Goal: Task Accomplishment & Management: Use online tool/utility

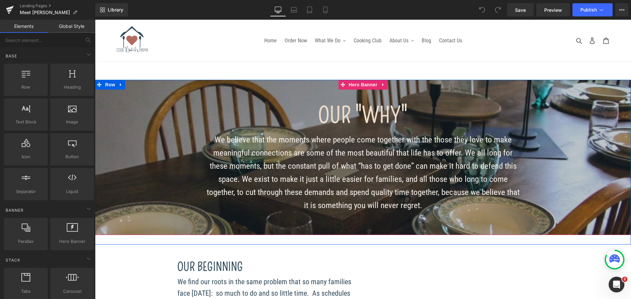
click at [126, 126] on span "OUR "WHY" Heading We believe that the moments where people come together with t…" at bounding box center [363, 157] width 536 height 155
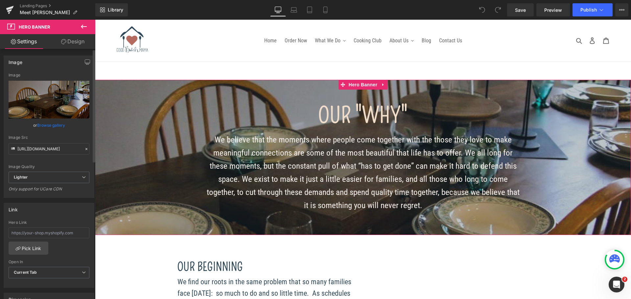
click at [53, 122] on link "Browse gallery" at bounding box center [51, 125] width 28 height 11
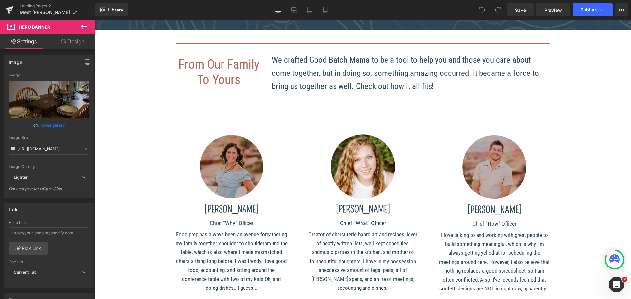
scroll to position [559, 0]
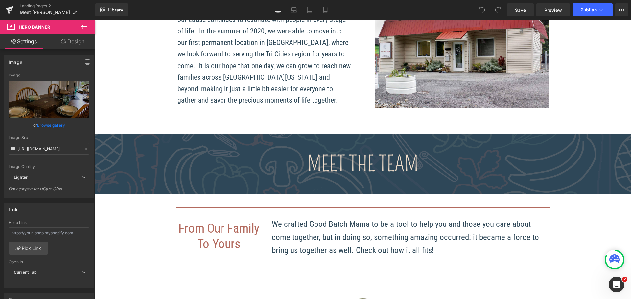
click at [148, 172] on p "Meet the Team" at bounding box center [363, 164] width 536 height 34
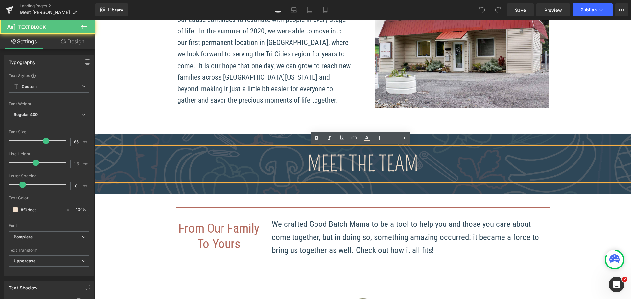
click at [126, 138] on div at bounding box center [363, 164] width 536 height 60
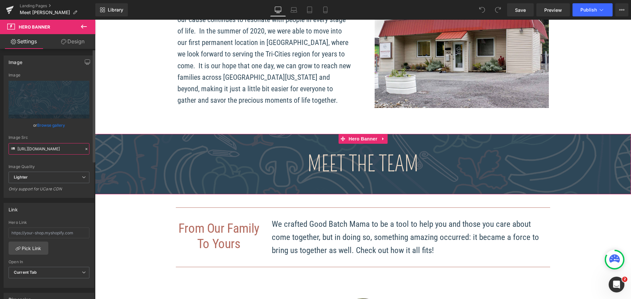
click at [35, 150] on input "[URL][DOMAIN_NAME]" at bounding box center [49, 148] width 81 height 11
click at [347, 167] on div "Meet the Team Text Block" at bounding box center [363, 164] width 536 height 34
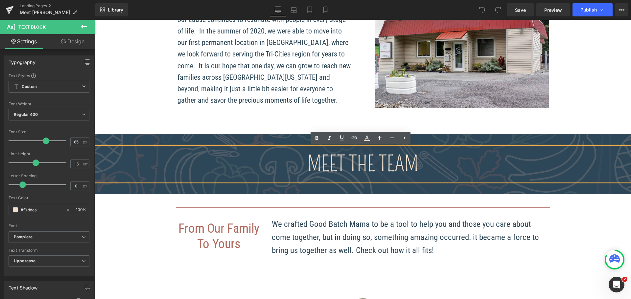
drag, startPoint x: 349, startPoint y: 161, endPoint x: 424, endPoint y: 165, distance: 75.0
click at [423, 164] on p "Meet the Team" at bounding box center [363, 164] width 536 height 34
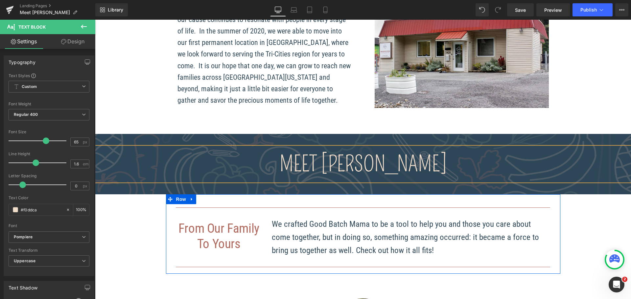
click at [220, 243] on p "To Yours" at bounding box center [219, 244] width 86 height 15
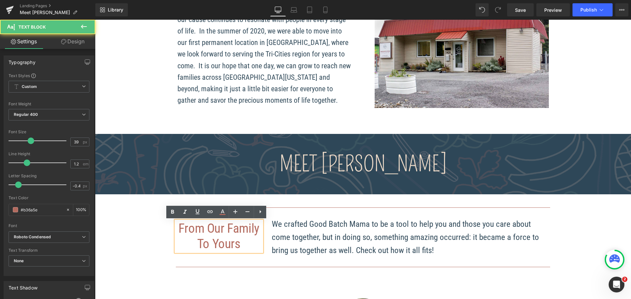
click at [220, 243] on p "To Yours" at bounding box center [219, 244] width 86 height 15
click at [210, 236] on p "From Our Family" at bounding box center [219, 228] width 86 height 15
drag, startPoint x: 190, startPoint y: 231, endPoint x: 186, endPoint y: 230, distance: 4.3
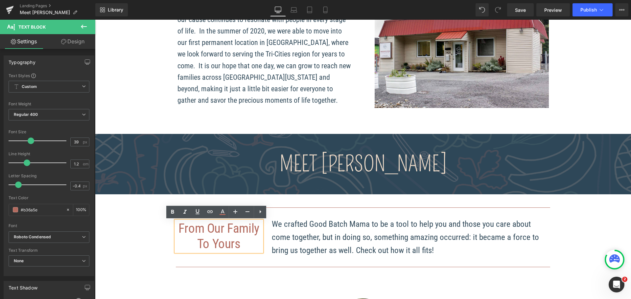
click at [190, 231] on p "From Our Family" at bounding box center [219, 228] width 86 height 15
click at [229, 232] on p "From Our Family" at bounding box center [219, 228] width 86 height 15
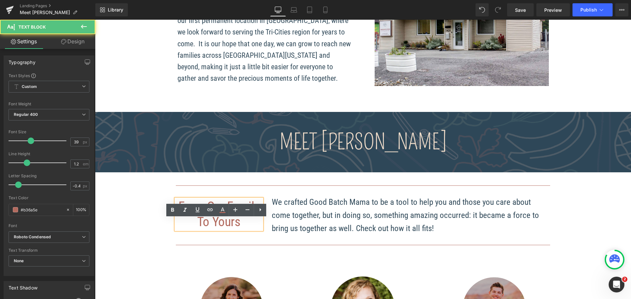
scroll to position [591, 0]
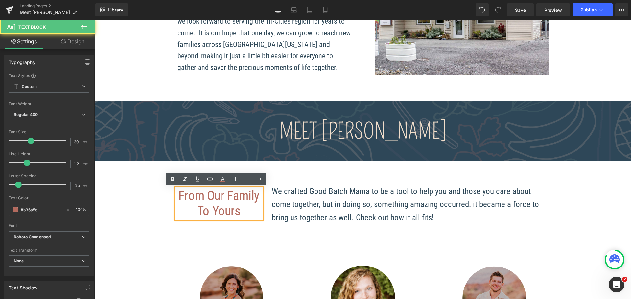
click at [387, 203] on p "We crafted Good Batch Mama to be a tool to help you and those you care about co…" at bounding box center [411, 204] width 279 height 39
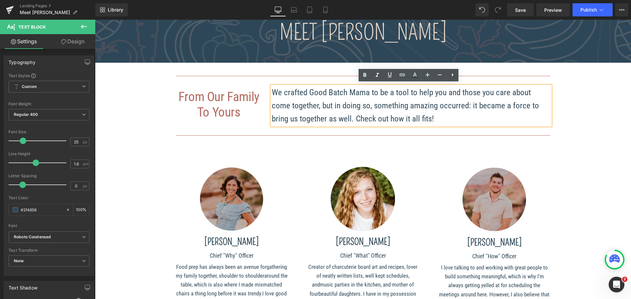
scroll to position [690, 0]
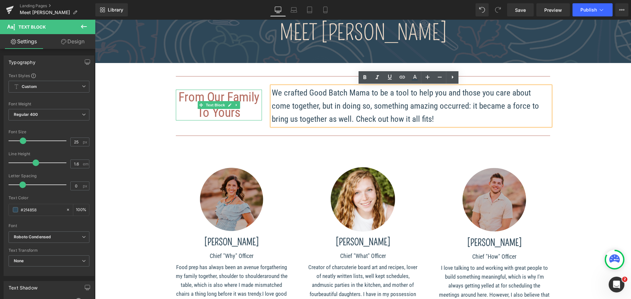
click at [246, 96] on p "From Our Family" at bounding box center [219, 97] width 86 height 15
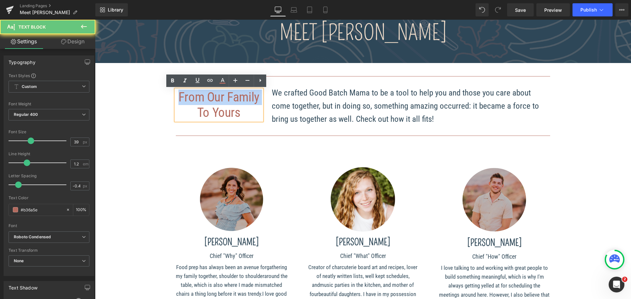
click at [246, 96] on p "From Our Family" at bounding box center [219, 97] width 86 height 15
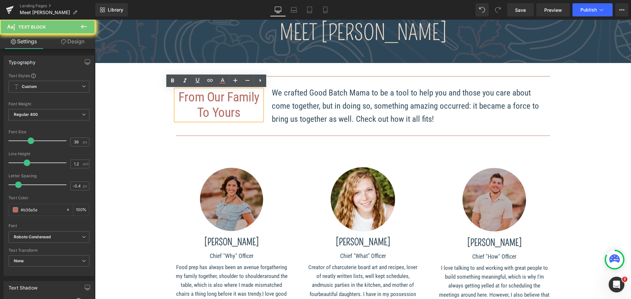
click at [242, 106] on p "To Yours" at bounding box center [219, 112] width 86 height 15
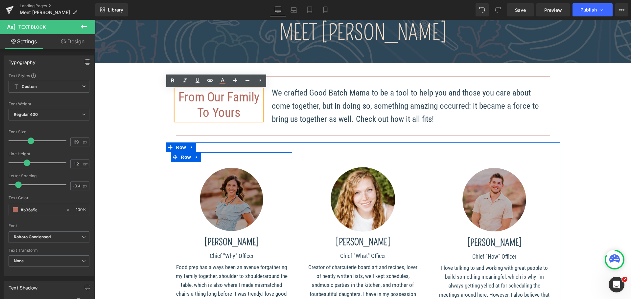
click at [233, 196] on div "Image" at bounding box center [232, 199] width 112 height 75
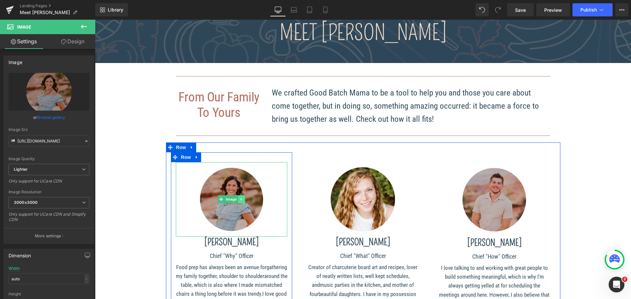
click at [238, 198] on link at bounding box center [241, 199] width 7 height 8
click at [239, 199] on link at bounding box center [238, 199] width 7 height 8
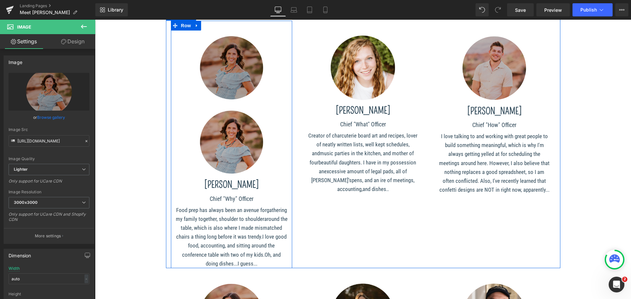
scroll to position [717, 0]
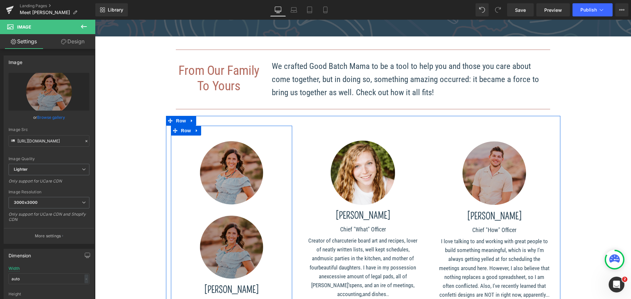
click at [218, 256] on img at bounding box center [232, 247] width 112 height 75
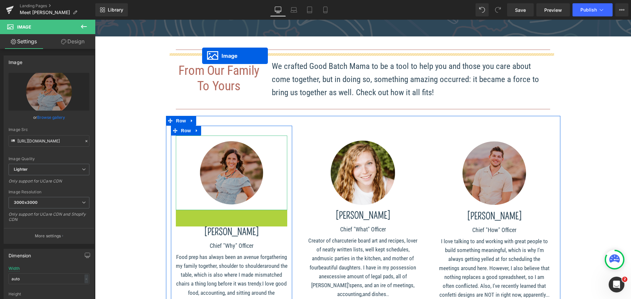
drag, startPoint x: 221, startPoint y: 247, endPoint x: 202, endPoint y: 56, distance: 192.5
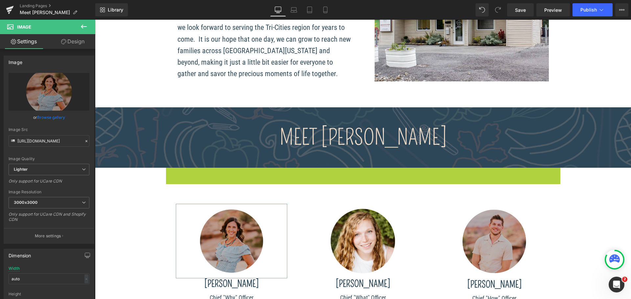
scroll to position [552, 0]
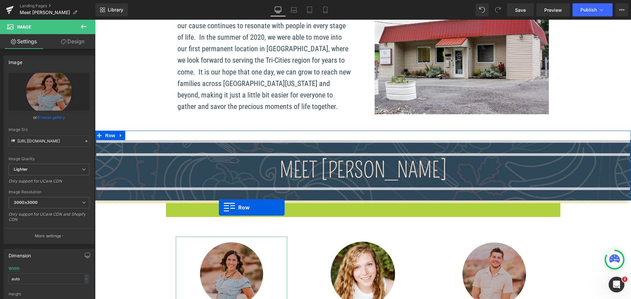
drag, startPoint x: 168, startPoint y: 40, endPoint x: 219, endPoint y: 208, distance: 175.4
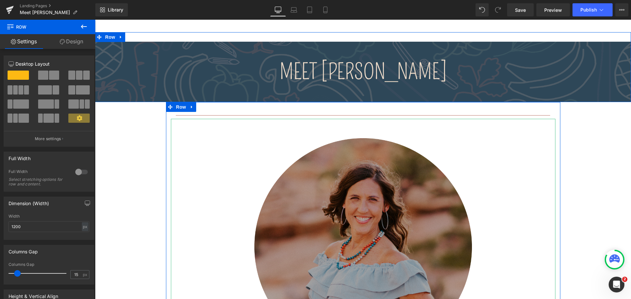
click at [248, 162] on img at bounding box center [363, 247] width 384 height 256
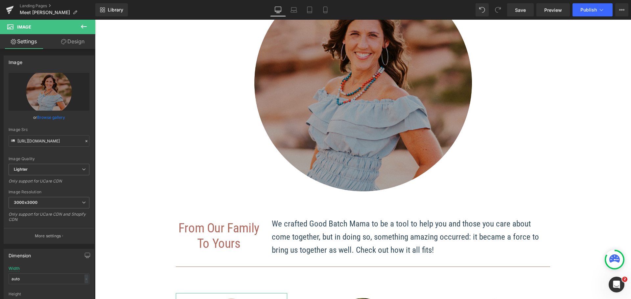
scroll to position [717, 0]
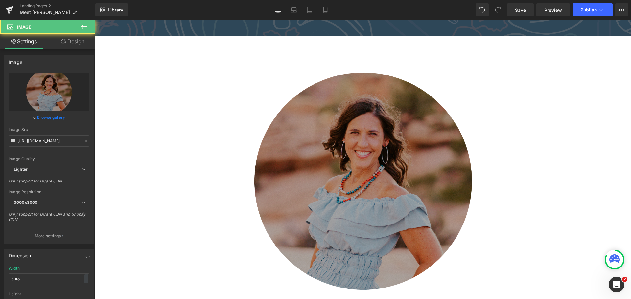
click at [351, 134] on img at bounding box center [363, 181] width 384 height 256
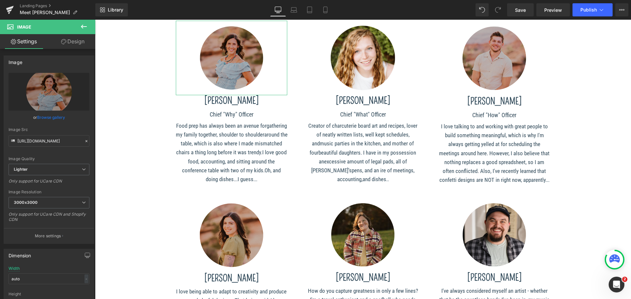
scroll to position [615, 0]
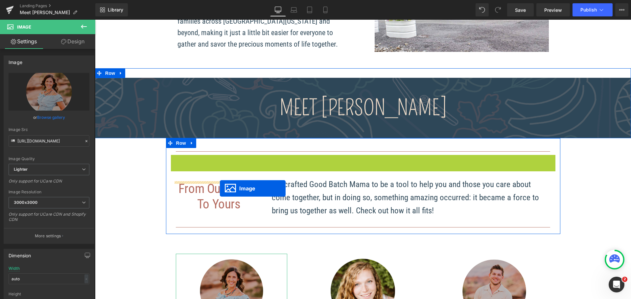
drag, startPoint x: 351, startPoint y: 51, endPoint x: 220, endPoint y: 189, distance: 189.6
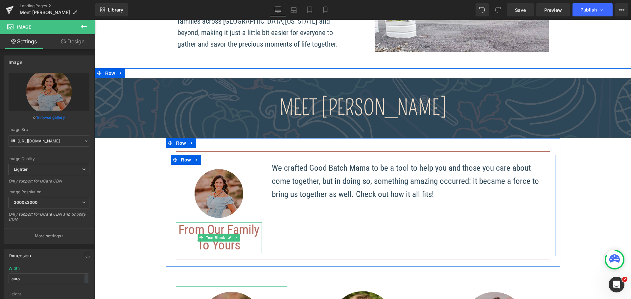
click at [245, 231] on p "From Our Family" at bounding box center [219, 229] width 86 height 15
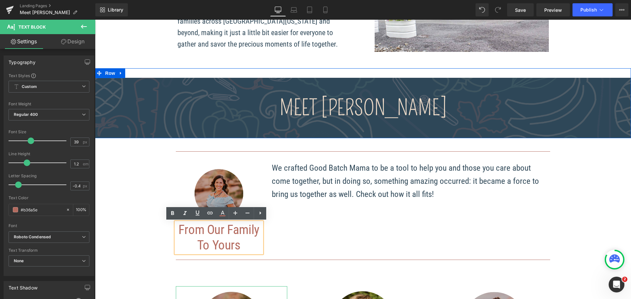
click at [223, 247] on p "To Yours" at bounding box center [219, 245] width 86 height 15
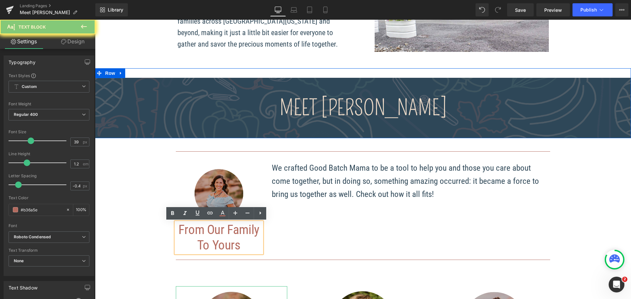
click at [233, 242] on p "To Yours" at bounding box center [219, 245] width 86 height 15
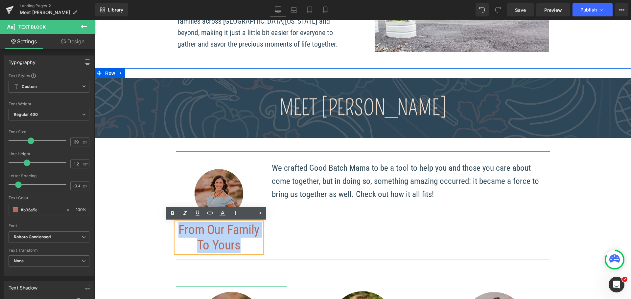
drag, startPoint x: 237, startPoint y: 244, endPoint x: 174, endPoint y: 229, distance: 64.2
click at [176, 229] on div "From Our Family To Yours" at bounding box center [219, 237] width 86 height 31
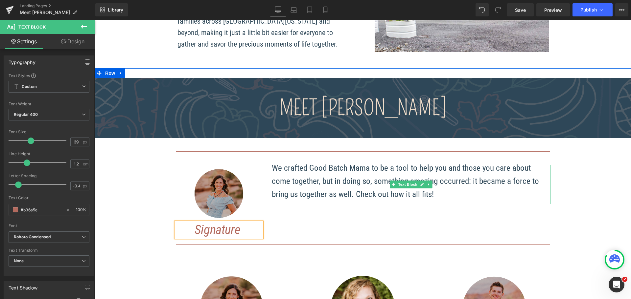
click at [348, 182] on p "We crafted Good Batch Mama to be a tool to help you and those you care about co…" at bounding box center [411, 181] width 279 height 39
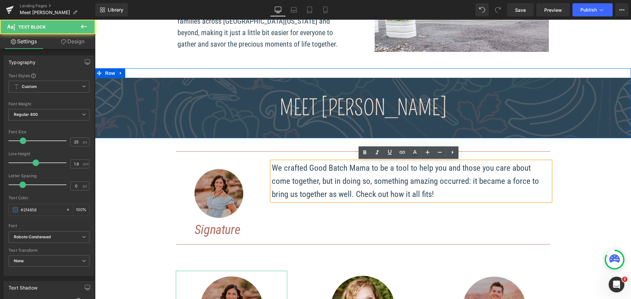
click at [291, 177] on p "We crafted Good Batch Mama to be a tool to help you and those you care about co…" at bounding box center [411, 181] width 279 height 39
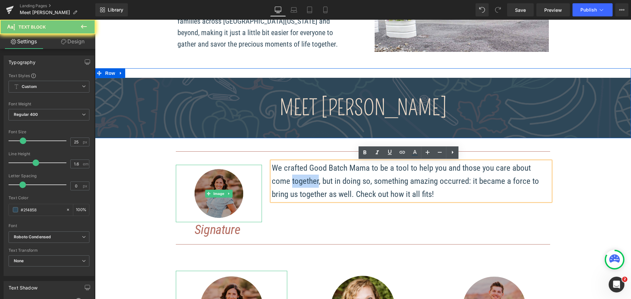
click at [254, 182] on img at bounding box center [219, 193] width 86 height 57
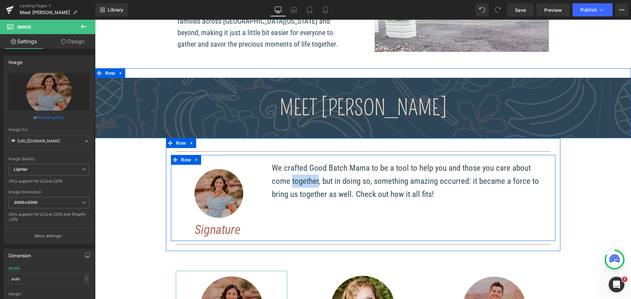
click at [271, 219] on div "Image Signature Text Block We crafted Good Batch Mama to be a tool to help you …" at bounding box center [363, 198] width 384 height 86
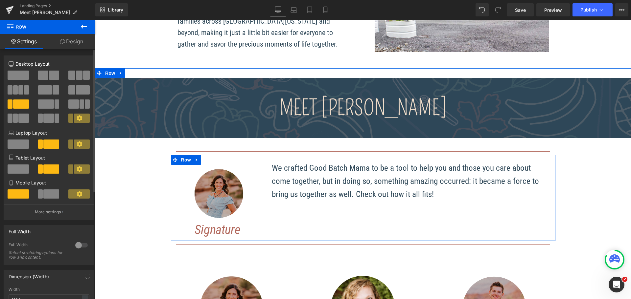
click at [48, 86] on span at bounding box center [45, 89] width 14 height 9
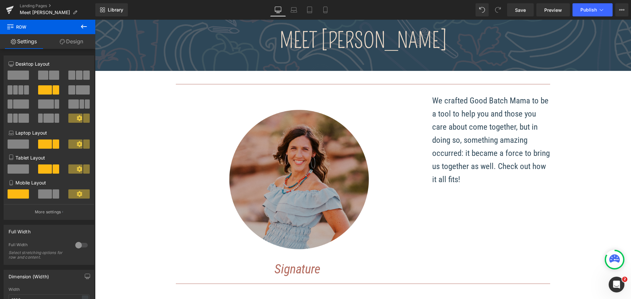
scroll to position [680, 0]
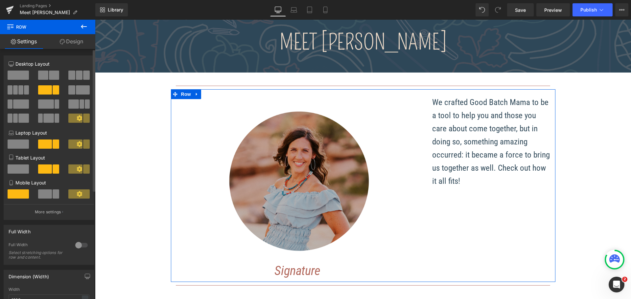
click at [47, 76] on span at bounding box center [43, 75] width 10 height 9
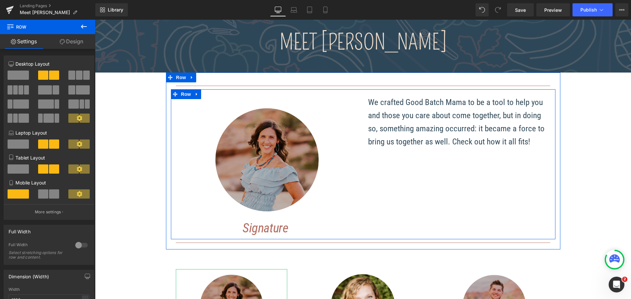
click at [395, 134] on p "We crafted Good Batch Mama to be a tool to help you and those you care about co…" at bounding box center [459, 122] width 182 height 53
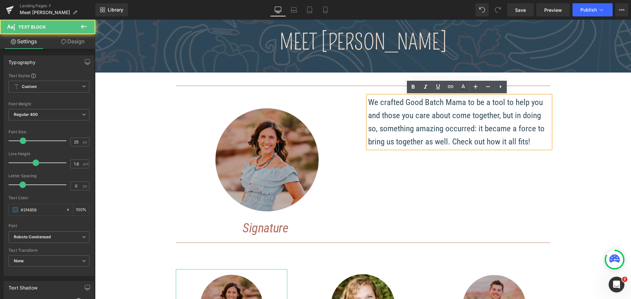
click at [394, 116] on p "We crafted Good Batch Mama to be a tool to help you and those you care about co…" at bounding box center [459, 122] width 182 height 53
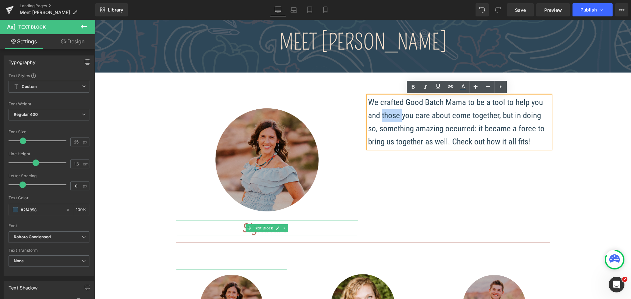
click at [317, 229] on p "Signature" at bounding box center [267, 228] width 182 height 15
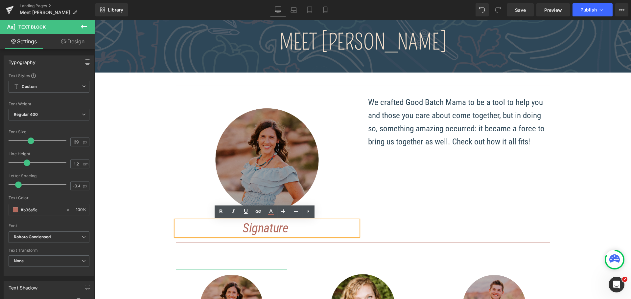
click at [348, 189] on img at bounding box center [267, 160] width 182 height 122
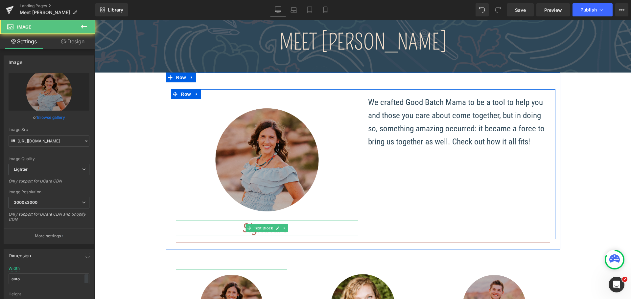
click at [318, 227] on p "Signature" at bounding box center [267, 228] width 182 height 15
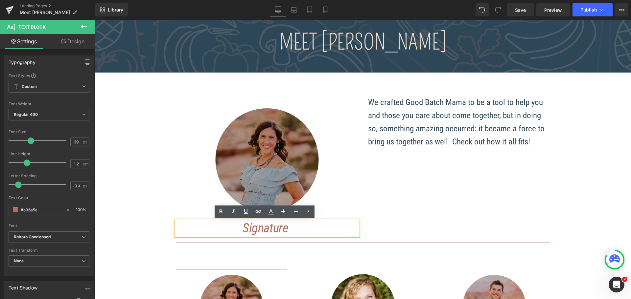
click at [95, 20] on div at bounding box center [95, 20] width 0 height 0
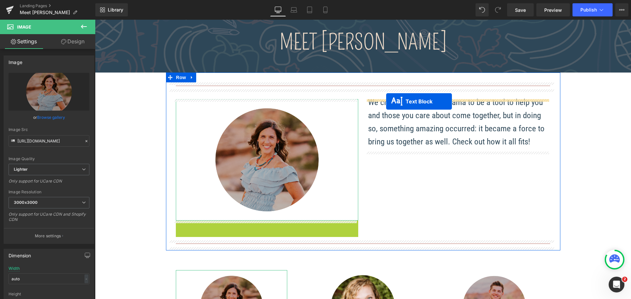
drag, startPoint x: 245, startPoint y: 229, endPoint x: 386, endPoint y: 102, distance: 189.8
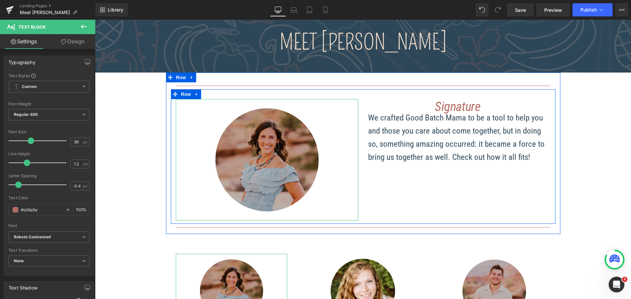
click at [461, 106] on span "Text Block" at bounding box center [456, 107] width 22 height 8
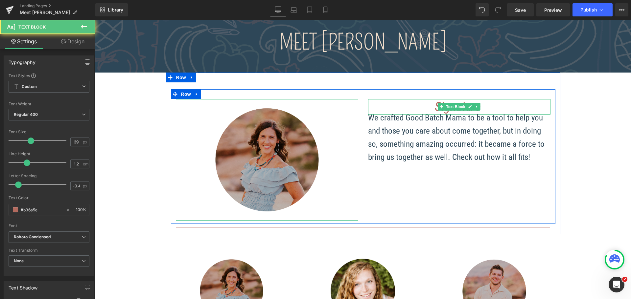
click at [492, 106] on p "Signature" at bounding box center [459, 106] width 182 height 15
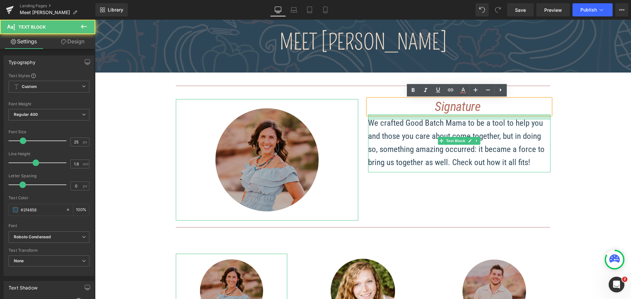
drag, startPoint x: 464, startPoint y: 116, endPoint x: 466, endPoint y: 121, distance: 5.4
click at [466, 121] on div "We crafted Good Batch Mama to be a tool to help you and those you care about co…" at bounding box center [459, 144] width 182 height 58
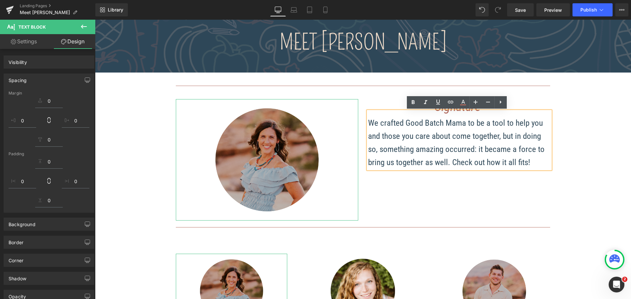
click at [414, 161] on p "We crafted Good Batch Mama to be a tool to help you and those you care about co…" at bounding box center [459, 143] width 182 height 53
click at [396, 135] on p "We crafted Good Batch Mama to be a tool to help you and those you care about co…" at bounding box center [459, 143] width 182 height 53
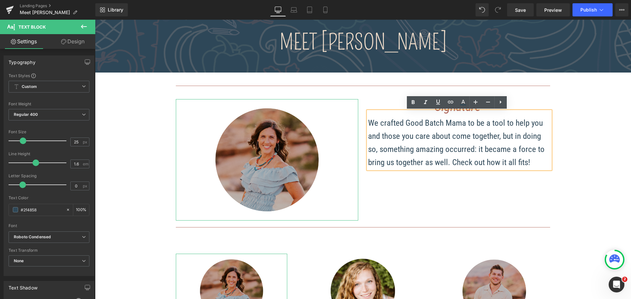
click at [385, 107] on p "Signature" at bounding box center [459, 106] width 182 height 15
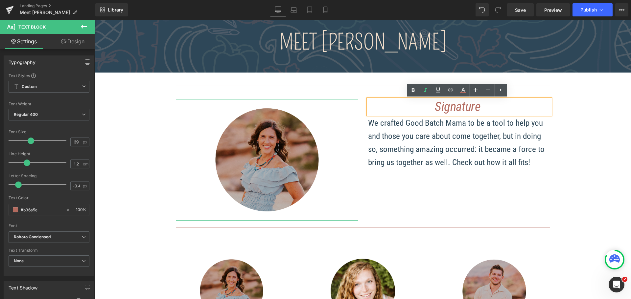
click at [386, 137] on p "We crafted Good Batch Mama to be a tool to help you and those you care about co…" at bounding box center [459, 143] width 182 height 53
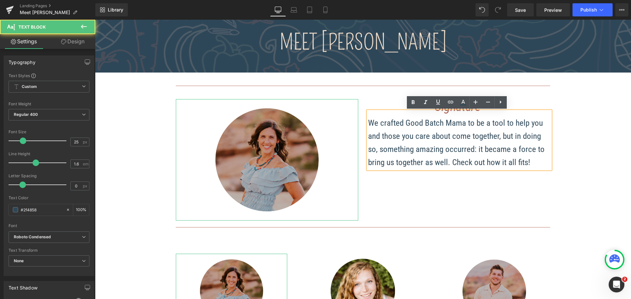
click at [388, 126] on p "We crafted Good Batch Mama to be a tool to help you and those you care about co…" at bounding box center [459, 143] width 182 height 53
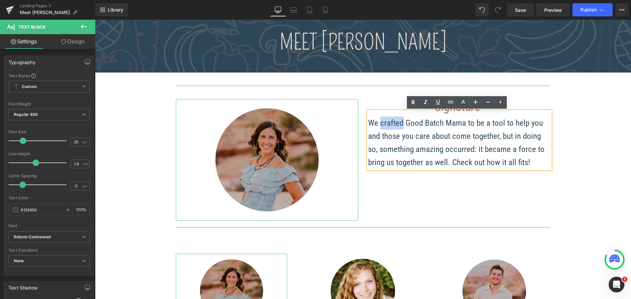
click at [388, 126] on p "We crafted Good Batch Mama to be a tool to help you and those you care about co…" at bounding box center [459, 143] width 182 height 53
click at [361, 197] on div "Image Signature Text Block We crafted Good Batch Mama to be a tool to help you …" at bounding box center [363, 156] width 384 height 135
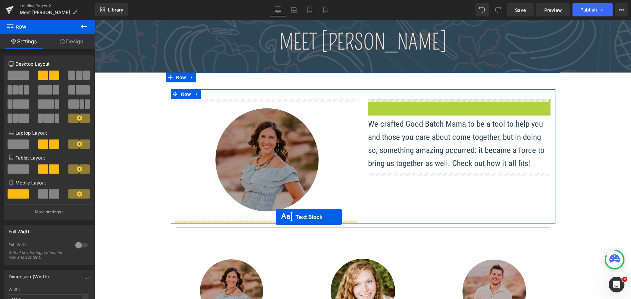
drag, startPoint x: 435, startPoint y: 108, endPoint x: 305, endPoint y: 215, distance: 168.3
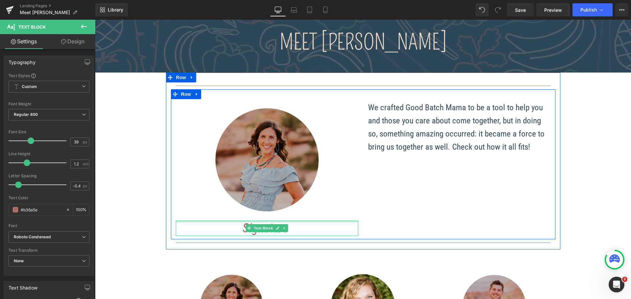
click at [397, 130] on p "We crafted Good Batch Mama to be a tool to help you and those you care about co…" at bounding box center [459, 127] width 182 height 53
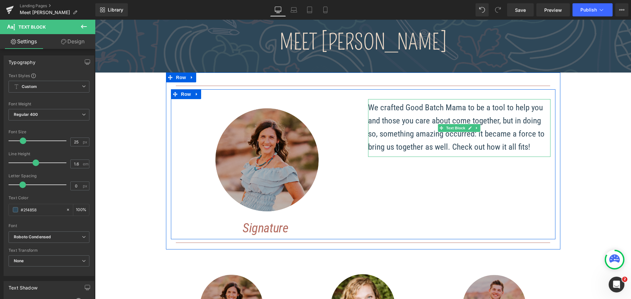
click at [386, 131] on p "We crafted Good Batch Mama to be a tool to help you and those you care about co…" at bounding box center [459, 127] width 182 height 53
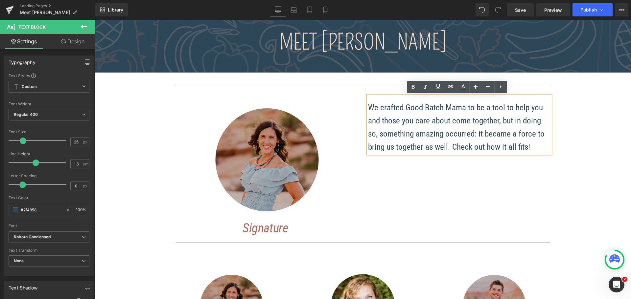
click at [531, 187] on div "Image Signature Text Block We crafted Good Batch Mama to be a tool to help you …" at bounding box center [363, 164] width 384 height 150
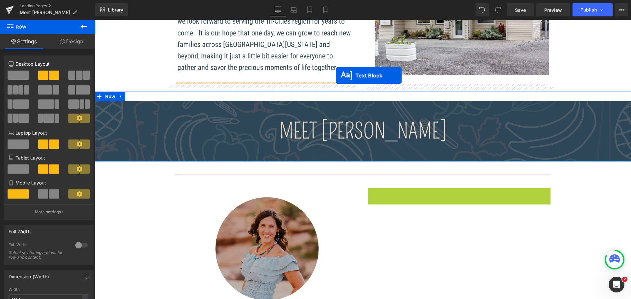
scroll to position [582, 0]
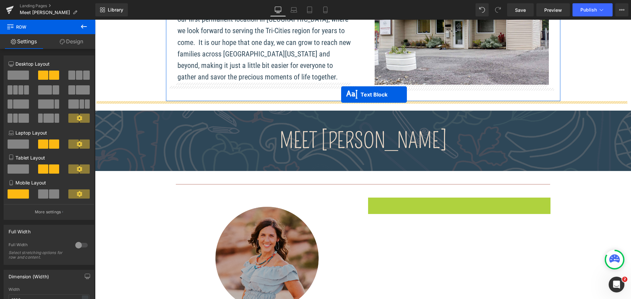
drag, startPoint x: 439, startPoint y: 129, endPoint x: 341, endPoint y: 95, distance: 104.1
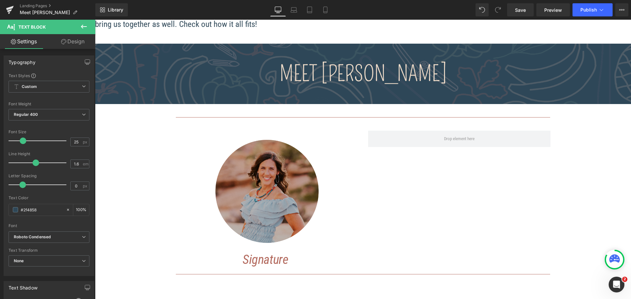
click at [375, 172] on div "Image Signature Text Block Row" at bounding box center [363, 196] width 384 height 150
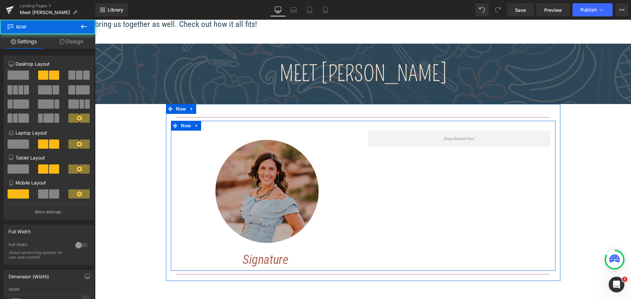
scroll to position [713, 0]
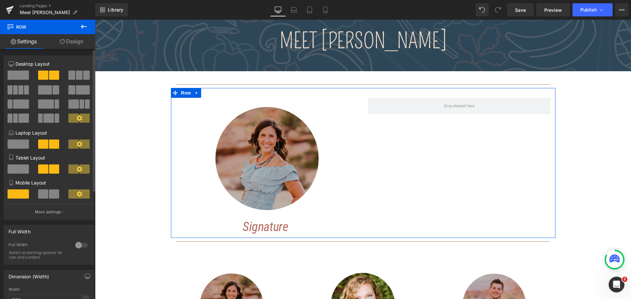
drag, startPoint x: 11, startPoint y: 74, endPoint x: 68, endPoint y: 96, distance: 60.8
click at [11, 74] on span at bounding box center [18, 75] width 21 height 9
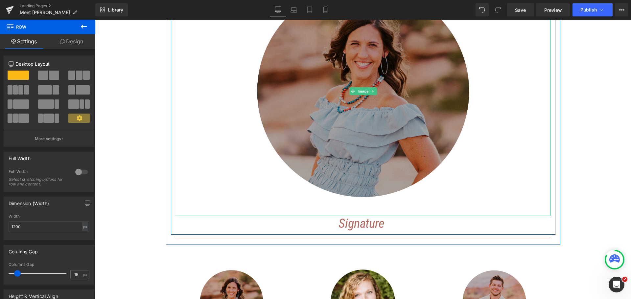
scroll to position [779, 0]
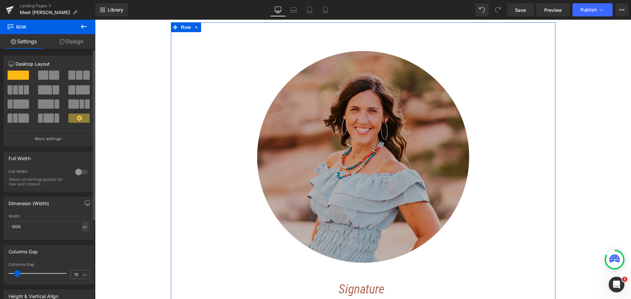
drag, startPoint x: 45, startPoint y: 90, endPoint x: 49, endPoint y: 93, distance: 5.2
click at [45, 90] on span at bounding box center [45, 89] width 14 height 9
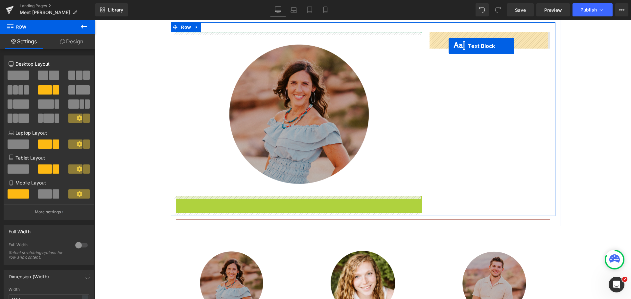
drag, startPoint x: 280, startPoint y: 205, endPoint x: 448, endPoint y: 46, distance: 231.5
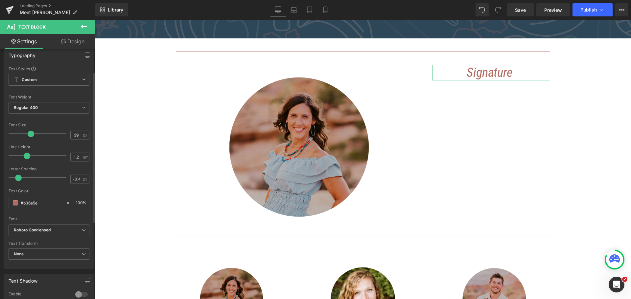
scroll to position [0, 0]
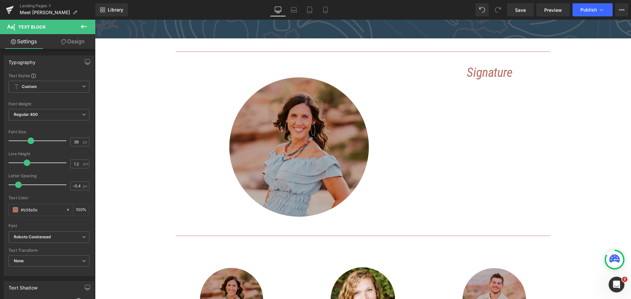
click at [80, 25] on icon at bounding box center [84, 27] width 8 height 8
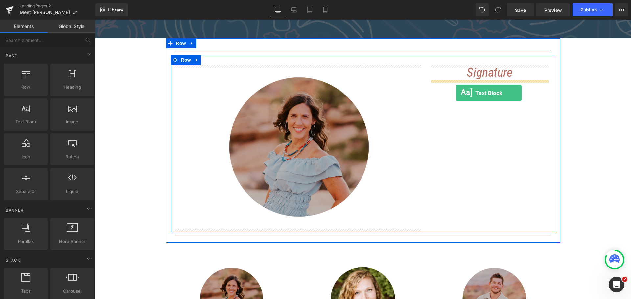
drag, startPoint x: 127, startPoint y: 143, endPoint x: 456, endPoint y: 93, distance: 332.7
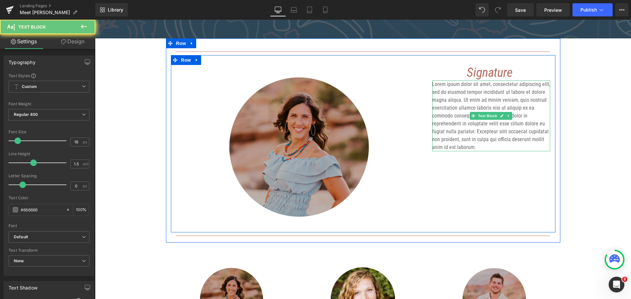
click at [449, 108] on p "Lorem ipsum dolor sit amet, consectetur adipiscing elit, sed do eiusmod tempor …" at bounding box center [491, 115] width 118 height 71
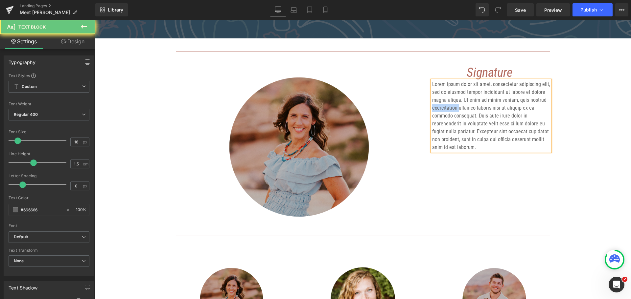
click at [449, 108] on p "Lorem ipsum dolor sit amet, consectetur adipiscing elit, sed do eiusmod tempor …" at bounding box center [491, 115] width 118 height 71
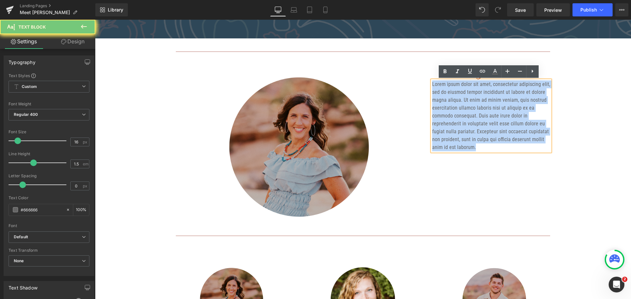
click at [449, 108] on p "Lorem ipsum dolor sit amet, consectetur adipiscing elit, sed do eiusmod tempor …" at bounding box center [491, 115] width 118 height 71
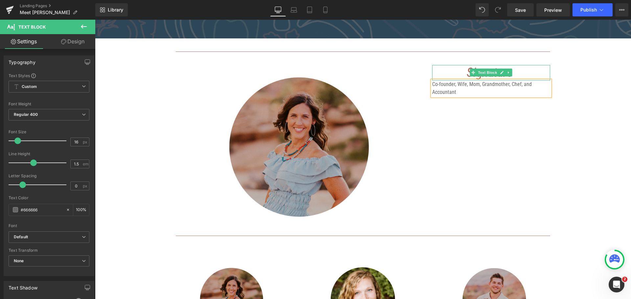
click at [456, 67] on p "Signature" at bounding box center [491, 72] width 118 height 15
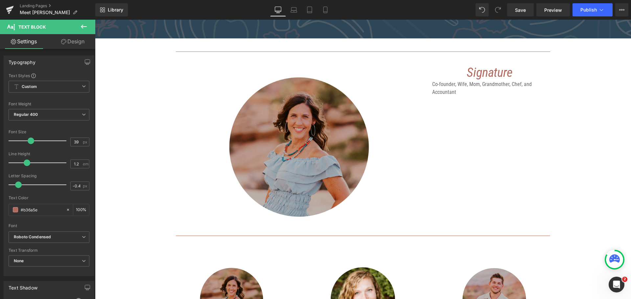
click at [147, 99] on div "OUR "WHY" Heading We believe that the moments where people come together with t…" at bounding box center [363, 130] width 536 height 1592
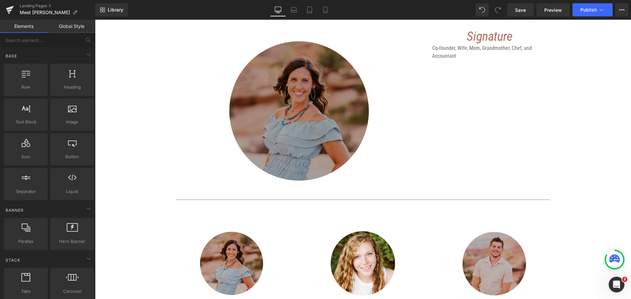
scroll to position [713, 0]
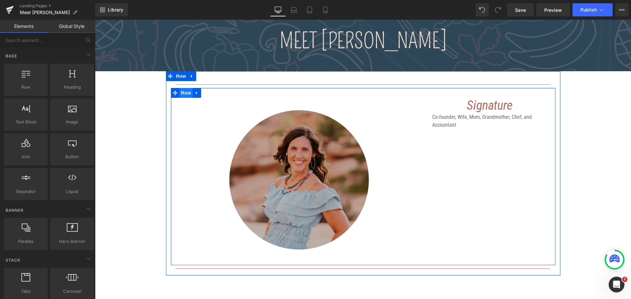
click at [184, 91] on span "Row" at bounding box center [185, 93] width 13 height 10
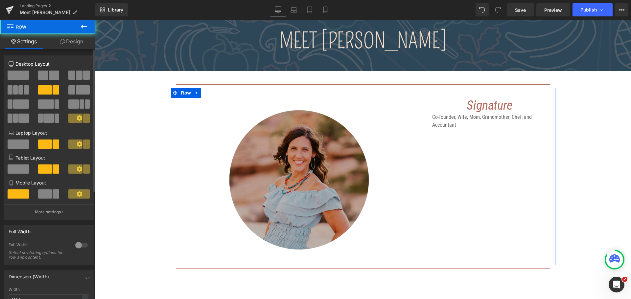
click at [49, 72] on span at bounding box center [54, 75] width 10 height 9
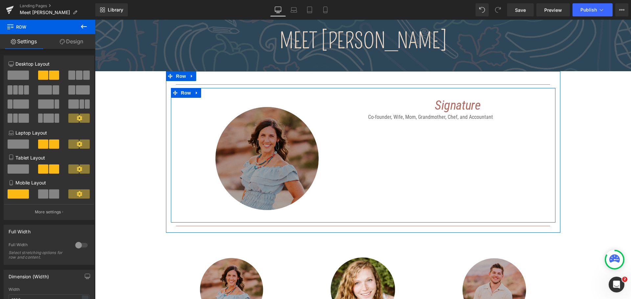
click at [415, 118] on p "Co-founder, Wife, Mom, Grandmother, Chef, and Accountant" at bounding box center [459, 117] width 182 height 8
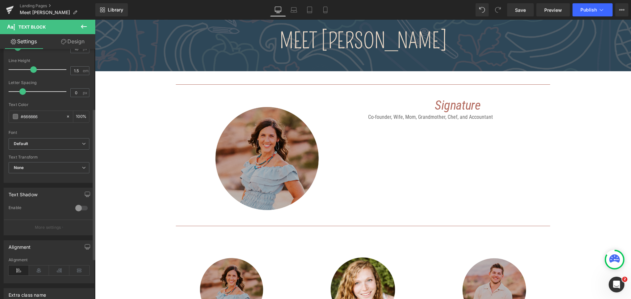
scroll to position [99, 0]
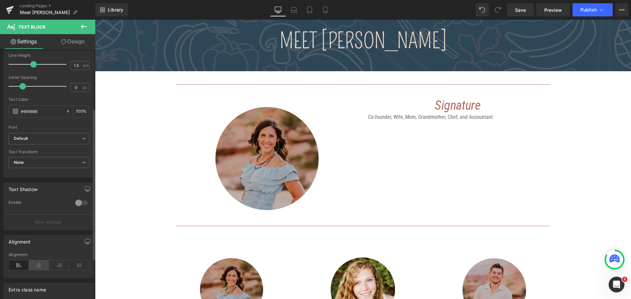
click at [34, 264] on icon at bounding box center [39, 266] width 20 height 10
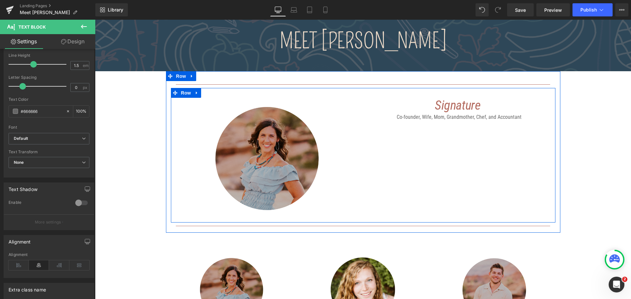
click at [444, 153] on div "Image Signature Text Block Co-founder, Wife, Mom, Grandmother, Chef, and Accoun…" at bounding box center [363, 155] width 384 height 135
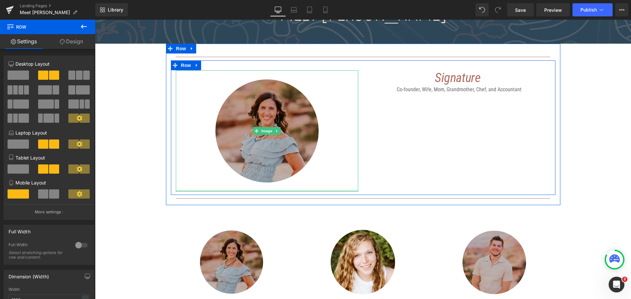
scroll to position [812, 0]
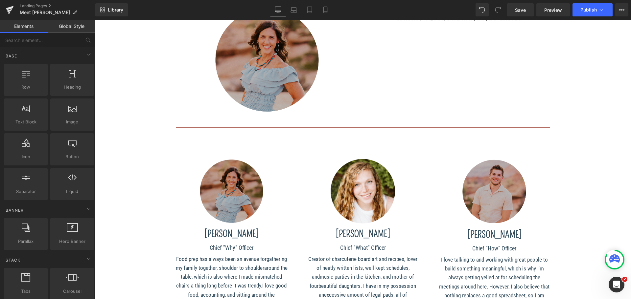
click at [163, 156] on div "OUR "WHY" Heading We believe that the moments where people come together with t…" at bounding box center [363, 42] width 536 height 1549
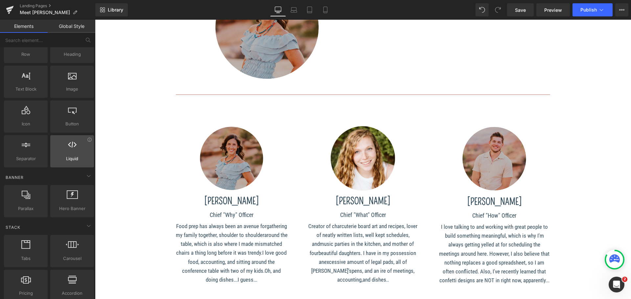
scroll to position [66, 0]
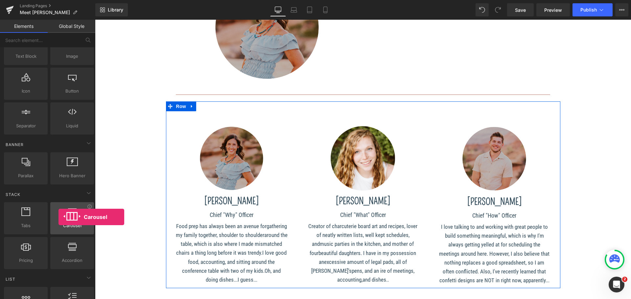
drag, startPoint x: 76, startPoint y: 218, endPoint x: 58, endPoint y: 217, distance: 17.8
click at [58, 217] on div at bounding box center [72, 215] width 40 height 15
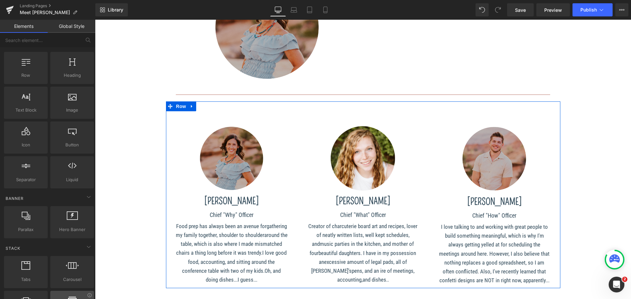
scroll to position [0, 0]
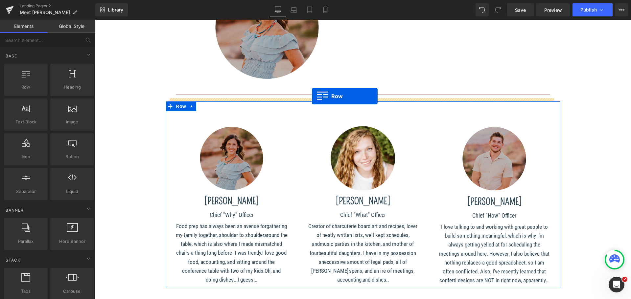
drag, startPoint x: 123, startPoint y: 94, endPoint x: 312, endPoint y: 96, distance: 188.9
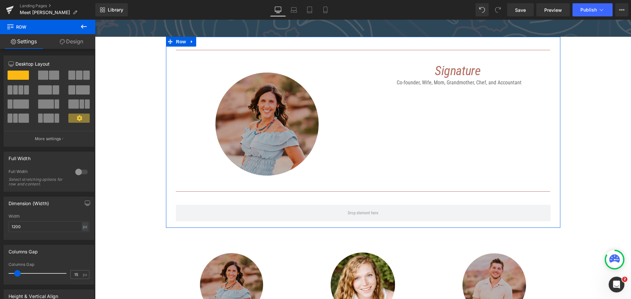
scroll to position [746, 0]
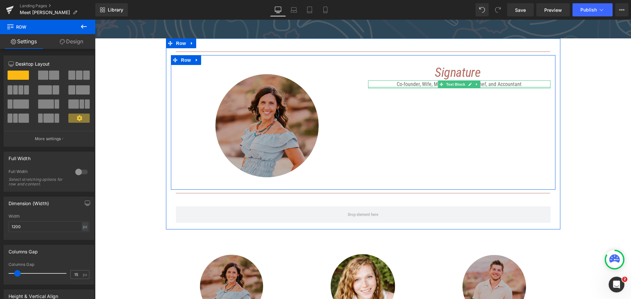
click at [395, 87] on div at bounding box center [459, 88] width 182 height 2
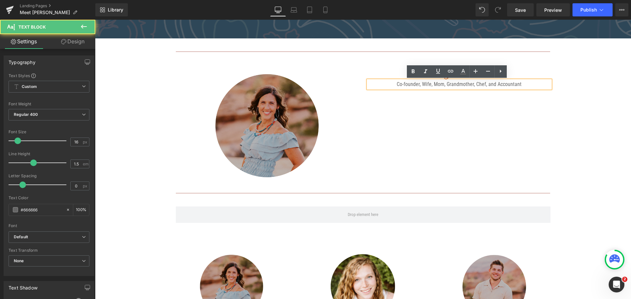
click at [405, 117] on div "Image Signature Text Block Co-founder, Wife, Mom, Grandmother, Chef, and Accoun…" at bounding box center [363, 122] width 384 height 135
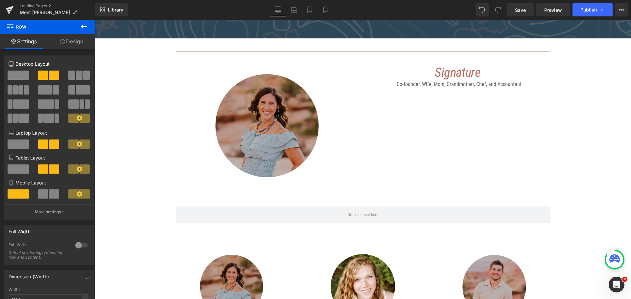
click at [86, 28] on icon at bounding box center [84, 27] width 8 height 8
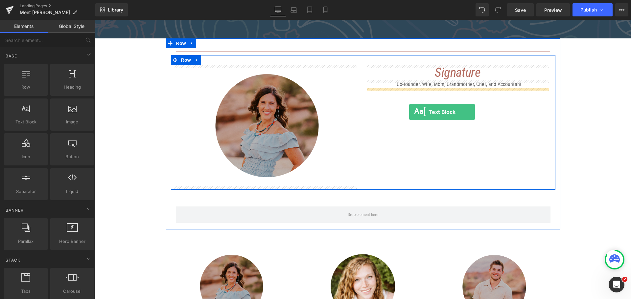
drag, startPoint x: 129, startPoint y: 135, endPoint x: 409, endPoint y: 112, distance: 280.6
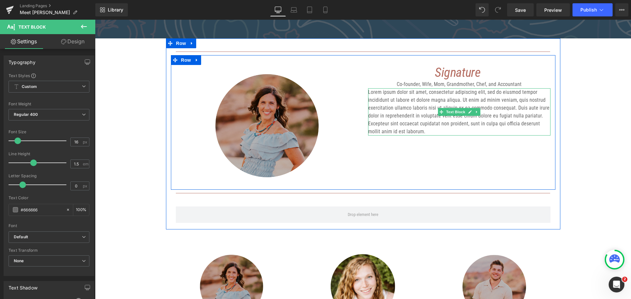
click at [417, 103] on p "Lorem ipsum dolor sit amet, consectetur adipiscing elit, sed do eiusmod tempor …" at bounding box center [459, 111] width 182 height 47
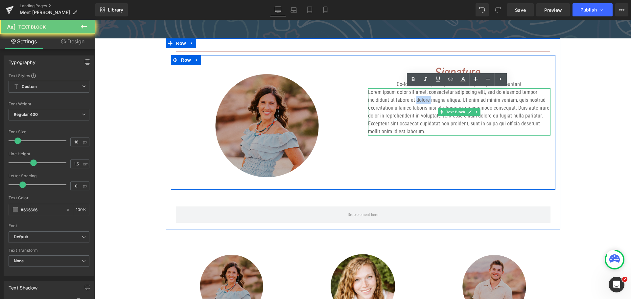
click at [417, 103] on p "Lorem ipsum dolor sit amet, consectetur adipiscing elit, sed do eiusmod tempor …" at bounding box center [459, 111] width 182 height 47
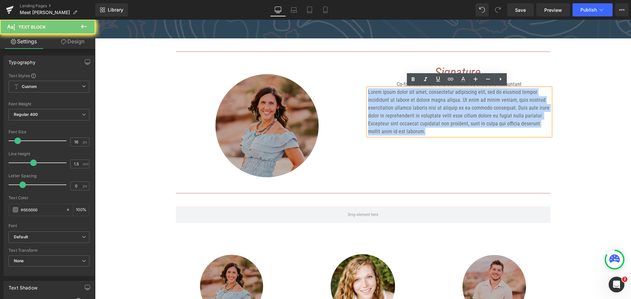
click at [417, 103] on p "Lorem ipsum dolor sit amet, consectetur adipiscing elit, sed do eiusmod tempor …" at bounding box center [459, 111] width 182 height 47
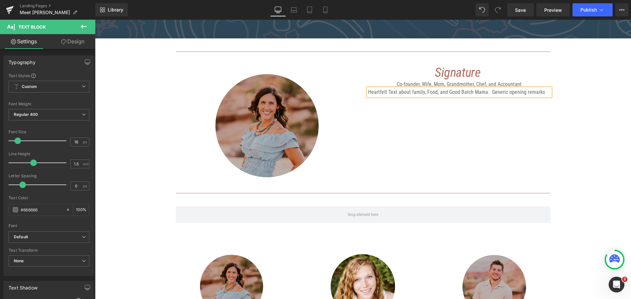
click at [425, 150] on div "Image Signature Text Block Co-founder, Wife, Mom, Grandmother, Chef, and Accoun…" at bounding box center [363, 122] width 384 height 135
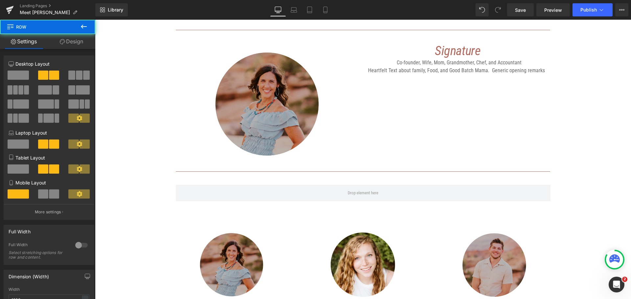
scroll to position [779, 0]
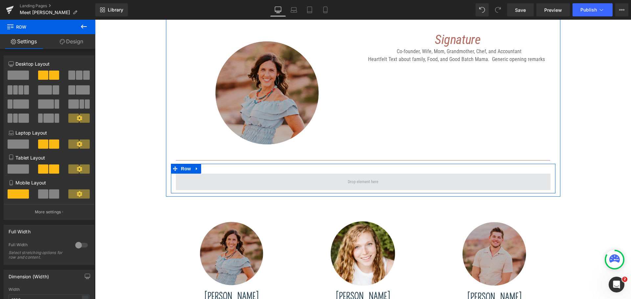
click at [253, 188] on span at bounding box center [363, 182] width 375 height 16
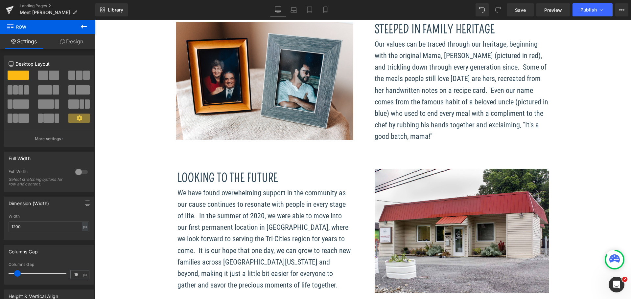
scroll to position [286, 0]
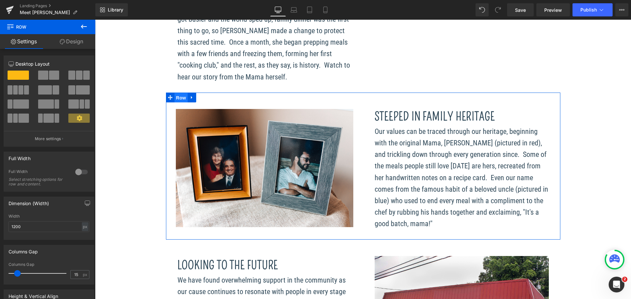
click at [175, 98] on span "Row" at bounding box center [180, 98] width 13 height 10
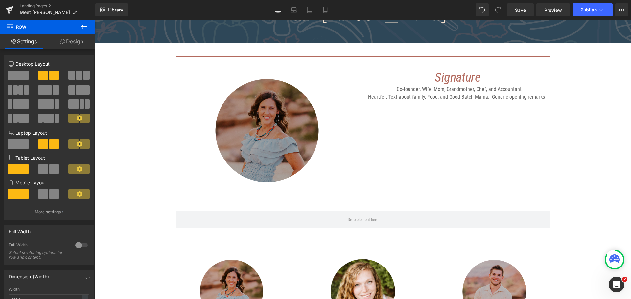
scroll to position [648, 0]
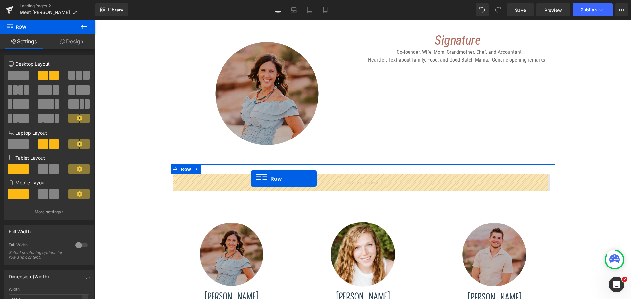
drag, startPoint x: 177, startPoint y: 96, endPoint x: 251, endPoint y: 179, distance: 111.2
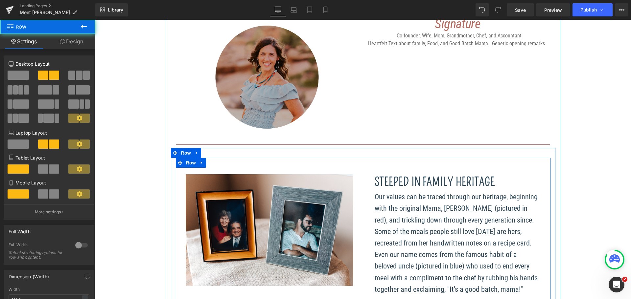
scroll to position [631, 0]
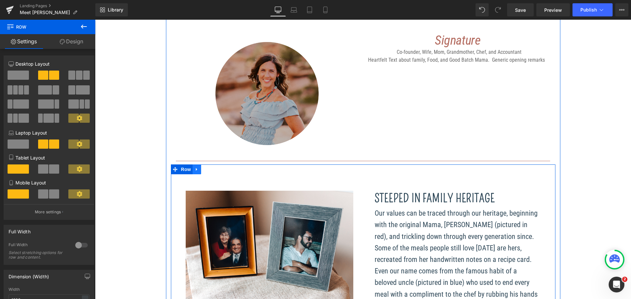
click at [196, 168] on icon at bounding box center [197, 169] width 5 height 5
click at [212, 169] on icon at bounding box center [214, 169] width 5 height 5
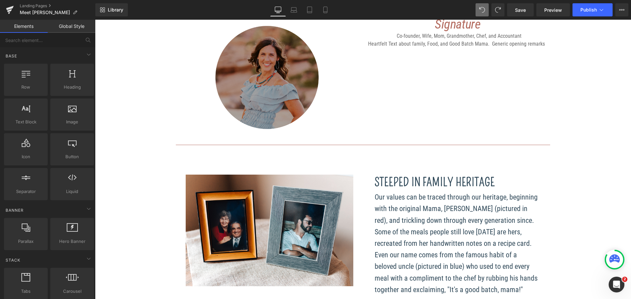
scroll to position [682, 0]
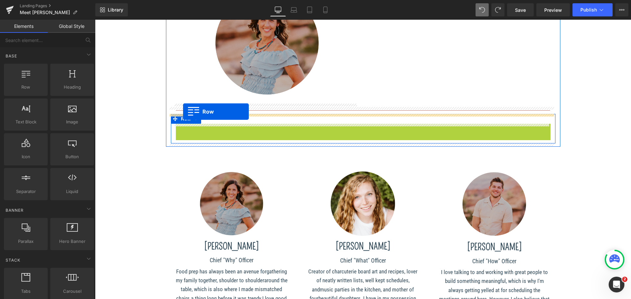
drag, startPoint x: 180, startPoint y: 130, endPoint x: 183, endPoint y: 112, distance: 19.0
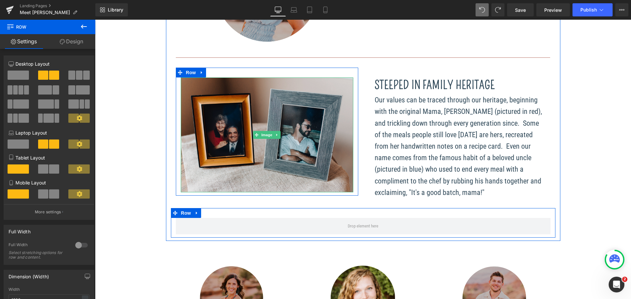
scroll to position [813, 0]
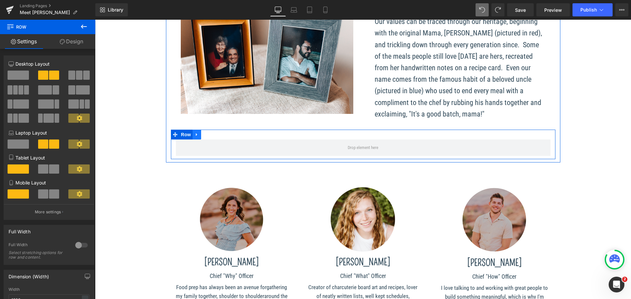
click at [195, 134] on icon at bounding box center [197, 134] width 5 height 5
click at [212, 137] on icon at bounding box center [214, 134] width 5 height 5
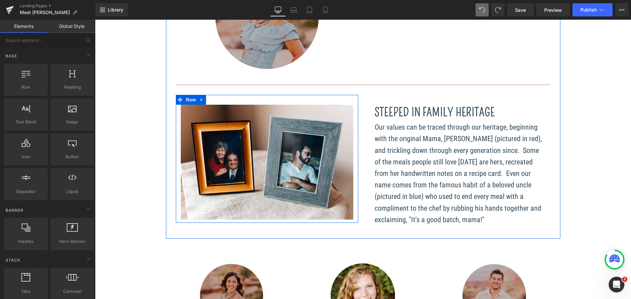
scroll to position [715, 0]
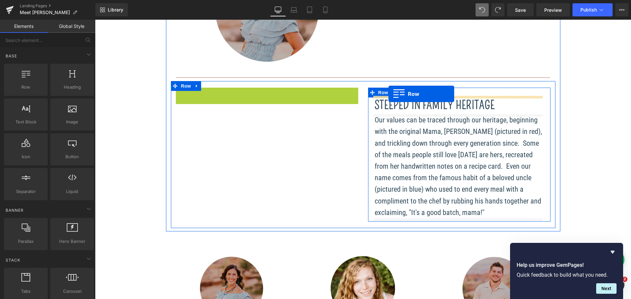
drag, startPoint x: 173, startPoint y: 93, endPoint x: 388, endPoint y: 94, distance: 215.2
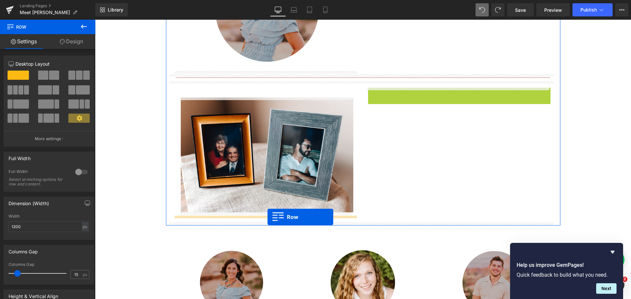
drag, startPoint x: 371, startPoint y: 93, endPoint x: 267, endPoint y: 217, distance: 161.9
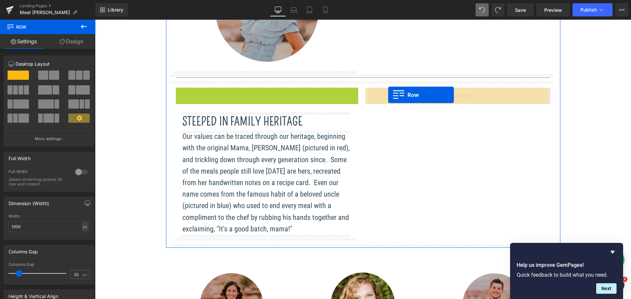
drag, startPoint x: 179, startPoint y: 94, endPoint x: 388, endPoint y: 95, distance: 209.0
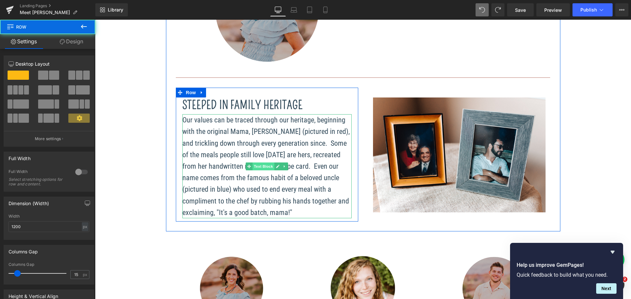
click at [264, 167] on span "Text Block" at bounding box center [263, 167] width 22 height 8
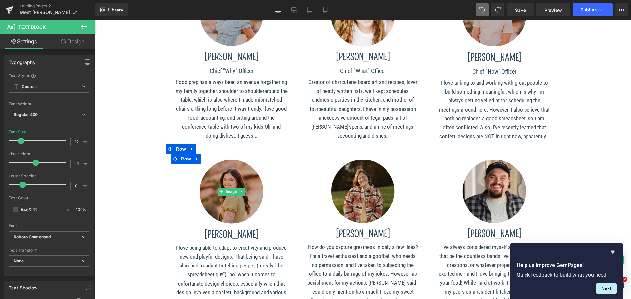
scroll to position [977, 0]
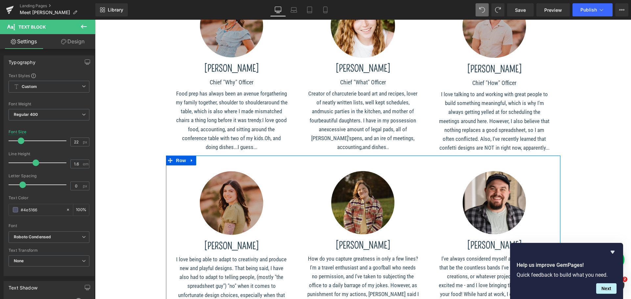
click at [191, 161] on icon at bounding box center [191, 160] width 1 height 3
click at [207, 162] on icon at bounding box center [209, 160] width 5 height 5
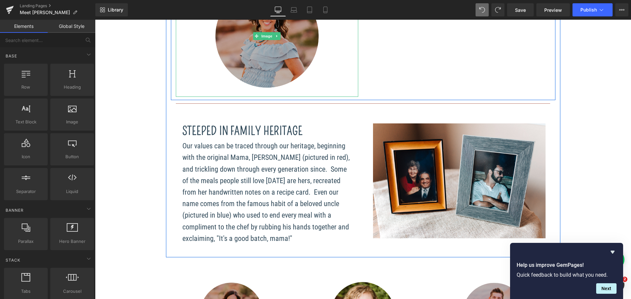
scroll to position [715, 0]
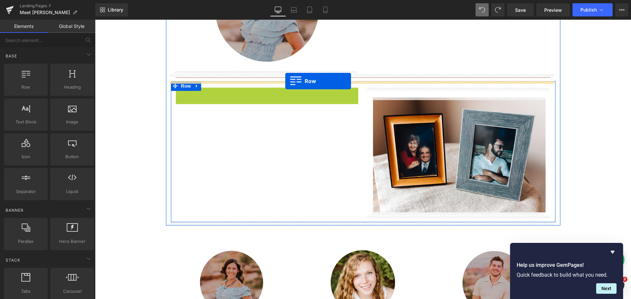
drag, startPoint x: 177, startPoint y: 93, endPoint x: 286, endPoint y: 81, distance: 109.4
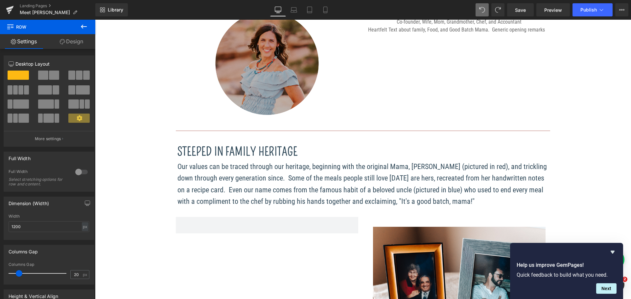
scroll to position [682, 0]
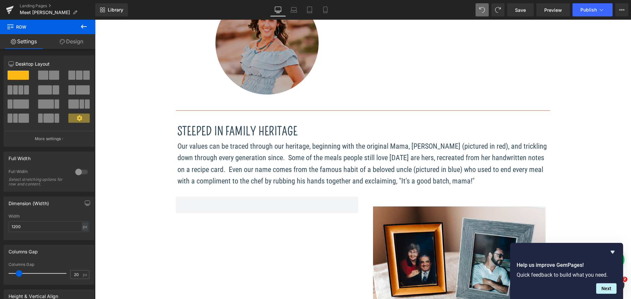
click at [82, 28] on icon at bounding box center [84, 27] width 6 height 4
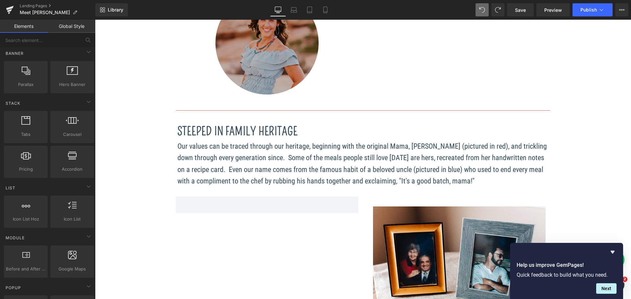
scroll to position [164, 0]
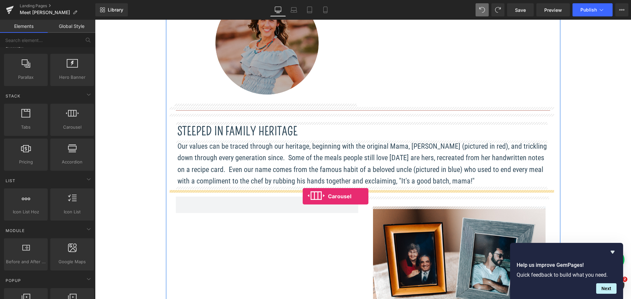
drag, startPoint x: 163, startPoint y: 141, endPoint x: 303, endPoint y: 196, distance: 150.0
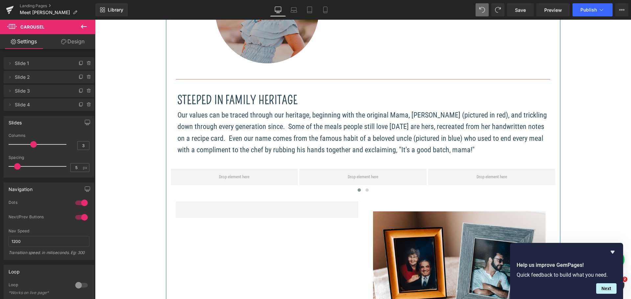
scroll to position [747, 0]
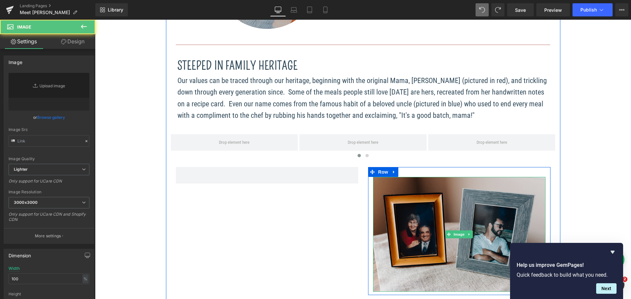
type input "[URL][DOMAIN_NAME]"
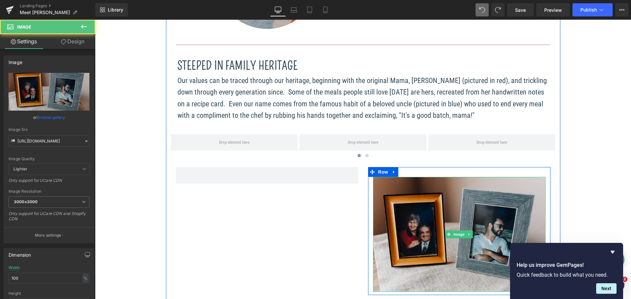
click at [404, 192] on img at bounding box center [459, 234] width 172 height 115
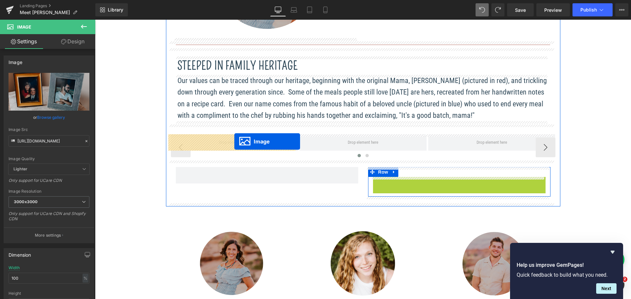
drag, startPoint x: 446, startPoint y: 233, endPoint x: 234, endPoint y: 142, distance: 230.0
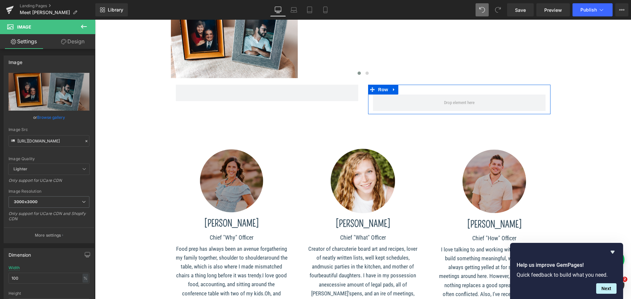
scroll to position [780, 0]
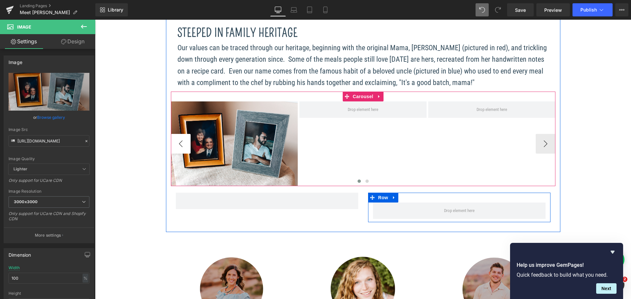
click at [180, 142] on button "‹" at bounding box center [181, 144] width 20 height 20
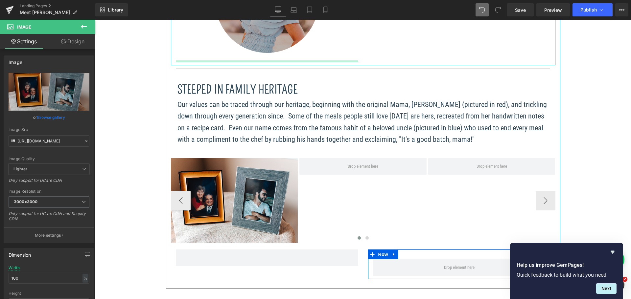
scroll to position [747, 0]
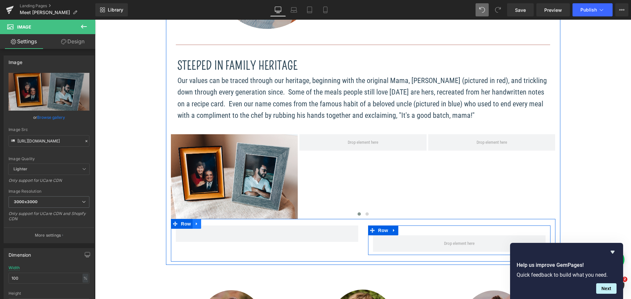
click at [193, 221] on link at bounding box center [197, 224] width 9 height 10
click at [212, 223] on icon at bounding box center [214, 223] width 5 height 5
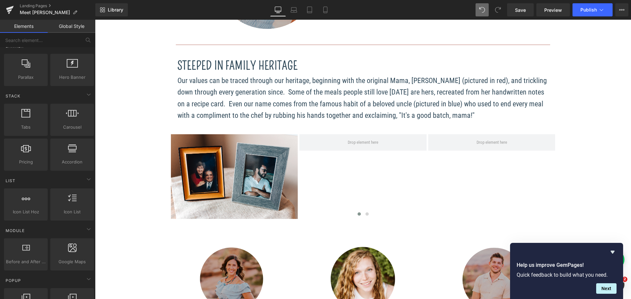
click at [149, 153] on div "OUR "WHY" Heading We believe that the moments where people come together with t…" at bounding box center [363, 27] width 536 height 1390
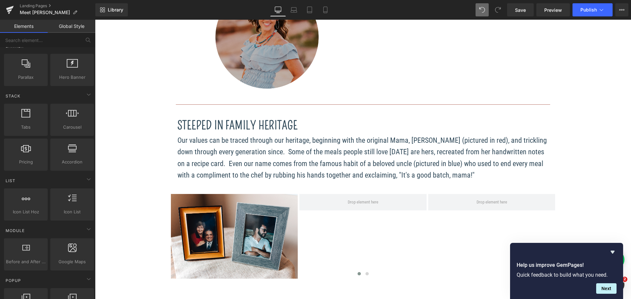
scroll to position [715, 0]
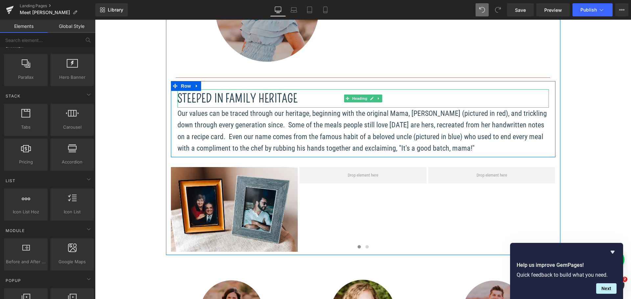
click at [200, 96] on font "Steeped In Family Heritage" at bounding box center [237, 99] width 120 height 14
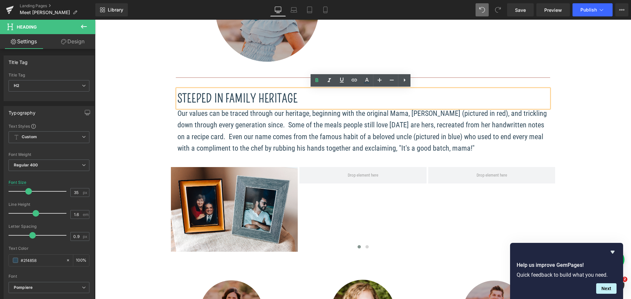
click at [253, 102] on font "Steeped In Family Heritage" at bounding box center [237, 99] width 120 height 14
click at [204, 95] on font "Steeped In Family Heritage" at bounding box center [237, 99] width 120 height 14
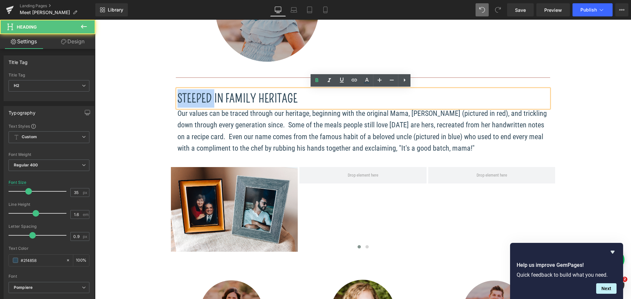
click at [204, 95] on font "Steeped In Family Heritage" at bounding box center [237, 99] width 120 height 14
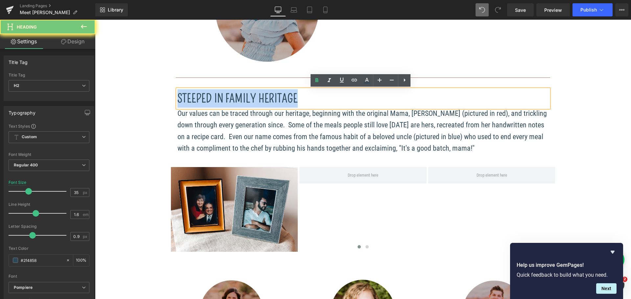
click at [204, 95] on font "Steeped In Family Heritage" at bounding box center [237, 99] width 120 height 14
click at [237, 133] on span "Our values can be traced through our heritage, beginning with the original Mama…" at bounding box center [361, 130] width 369 height 43
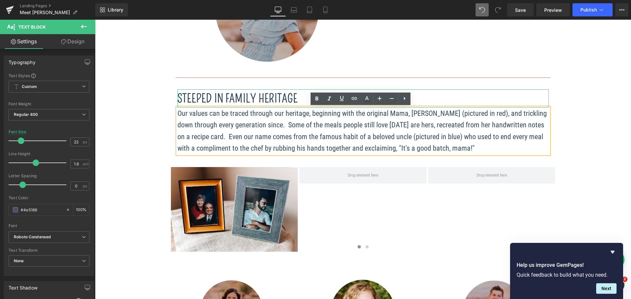
click at [218, 93] on font "Steeped In Family Heritage" at bounding box center [237, 99] width 120 height 14
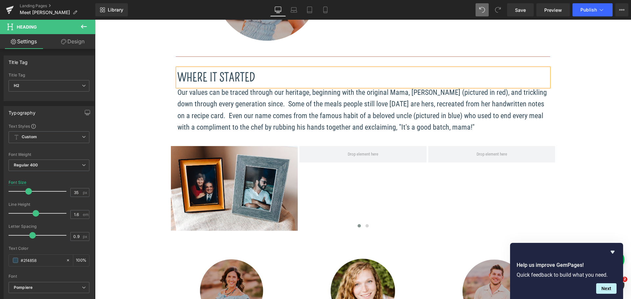
scroll to position [747, 0]
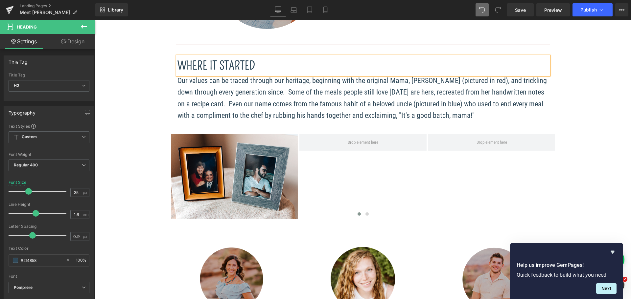
click at [144, 76] on div "OUR "WHY" Heading We believe that the moments where people come together with t…" at bounding box center [363, 27] width 536 height 1390
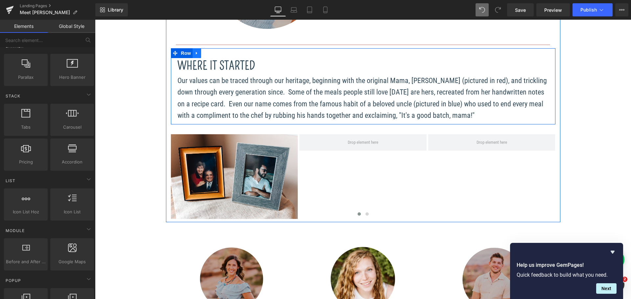
click at [196, 54] on icon at bounding box center [196, 53] width 1 height 3
click at [203, 54] on icon at bounding box center [205, 53] width 5 height 5
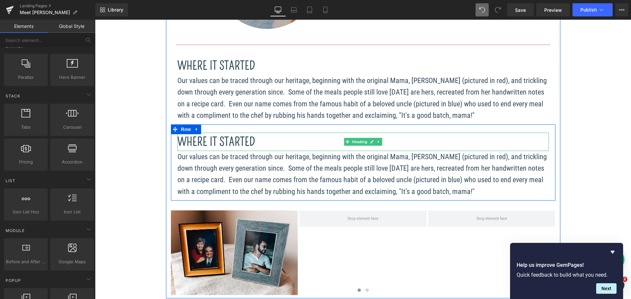
click at [203, 140] on font "Where It Started" at bounding box center [216, 142] width 78 height 14
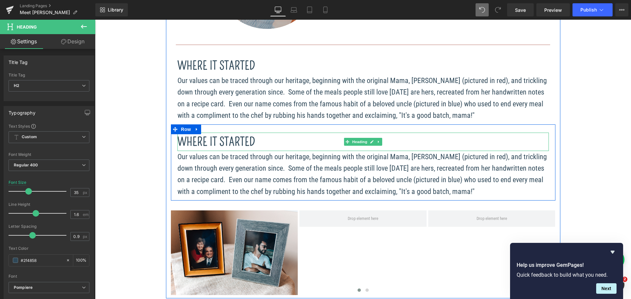
click at [204, 140] on font "Where It Started" at bounding box center [216, 142] width 78 height 14
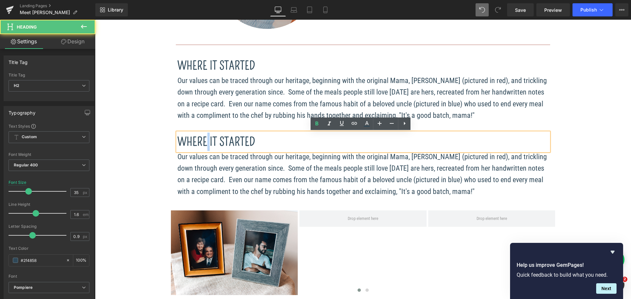
click at [204, 140] on font "Where It Started" at bounding box center [216, 142] width 78 height 14
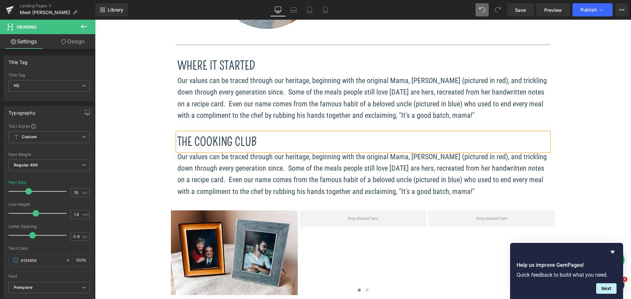
click at [243, 165] on span "Our values can be traced through our heritage, beginning with the original Mama…" at bounding box center [361, 174] width 369 height 43
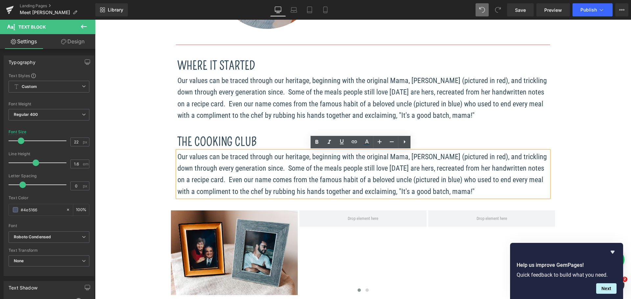
click at [173, 133] on div "The Cooking club Heading Our values can be traced through our heritage, beginni…" at bounding box center [363, 165] width 384 height 65
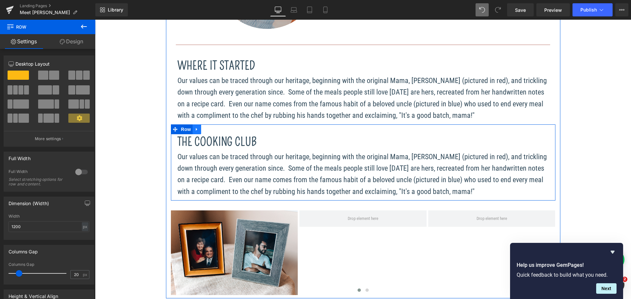
click at [195, 129] on icon at bounding box center [197, 129] width 5 height 5
click at [204, 128] on icon at bounding box center [205, 129] width 5 height 5
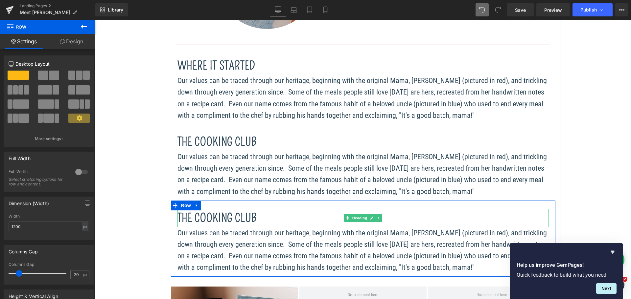
click at [215, 219] on font "The Cooking club" at bounding box center [216, 218] width 79 height 14
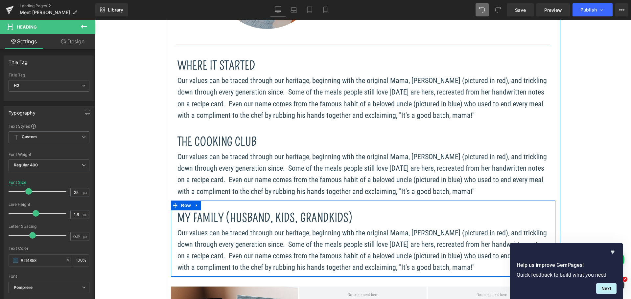
click at [171, 227] on div "My family (husband, kids, grandkids) Heading Our values can be traced through o…" at bounding box center [363, 239] width 384 height 76
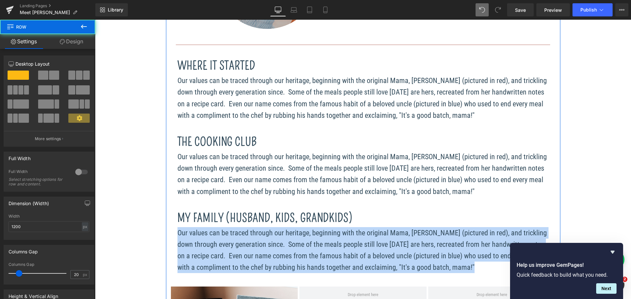
click at [143, 208] on div "OUR "WHY" Heading We believe that the moments where people come together with t…" at bounding box center [363, 103] width 536 height 1543
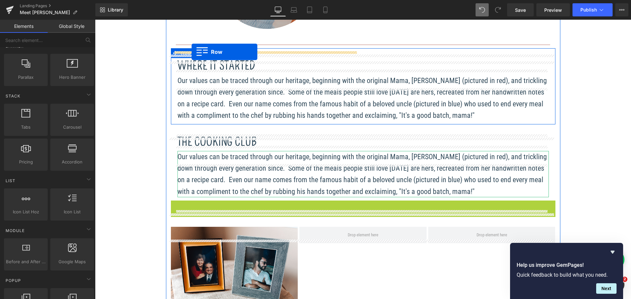
scroll to position [728, 0]
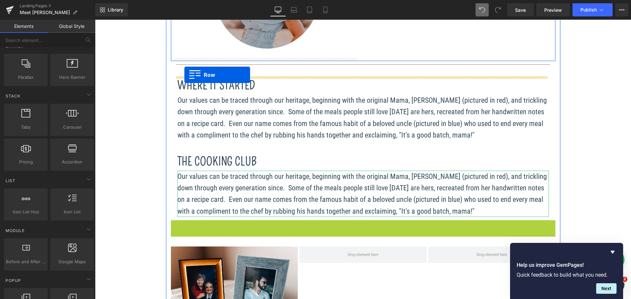
drag, startPoint x: 173, startPoint y: 205, endPoint x: 184, endPoint y: 75, distance: 130.6
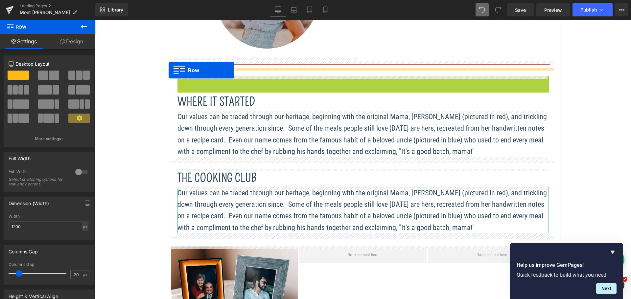
drag, startPoint x: 179, startPoint y: 82, endPoint x: 169, endPoint y: 70, distance: 15.6
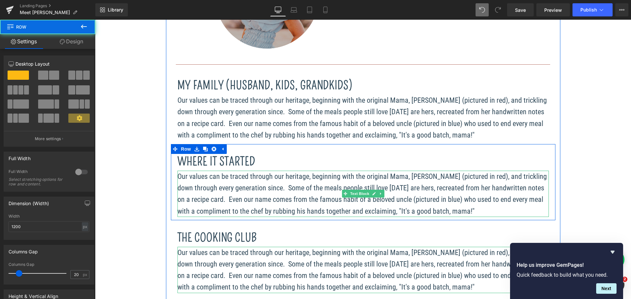
click at [207, 182] on p "Our values can be traced through our heritage, beginning with the original Mama…" at bounding box center [362, 194] width 371 height 46
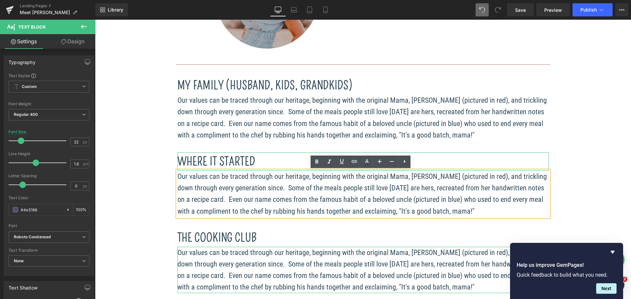
click at [212, 162] on font "Where It Started" at bounding box center [216, 162] width 78 height 14
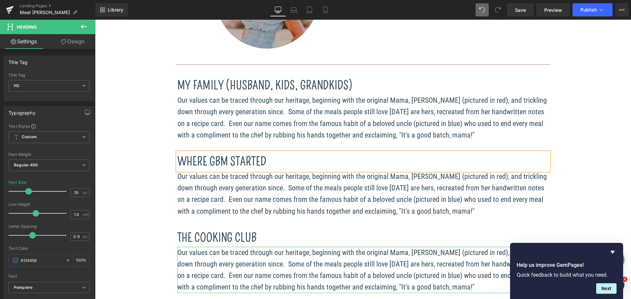
click at [244, 269] on p "Our values can be traced through our heritage, beginning with the original Mama…" at bounding box center [362, 270] width 371 height 46
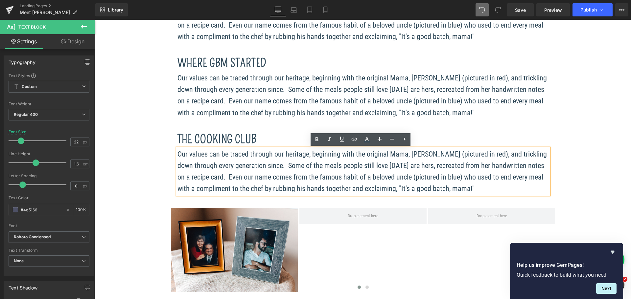
click at [147, 189] on div "OUR "WHY" Heading We believe that the moments where people come together with t…" at bounding box center [363, 25] width 536 height 1543
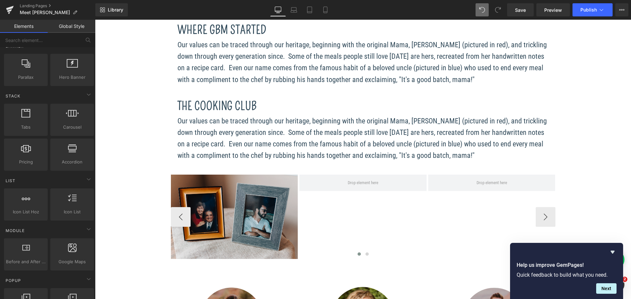
scroll to position [859, 0]
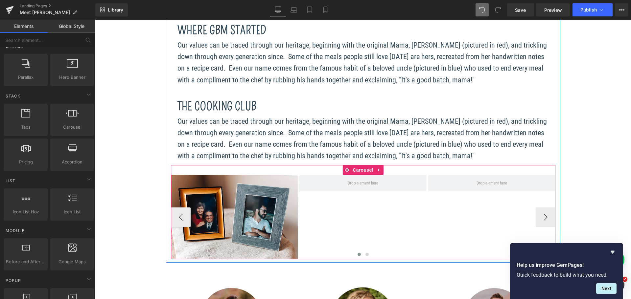
click at [325, 239] on div "Image" at bounding box center [428, 217] width 515 height 85
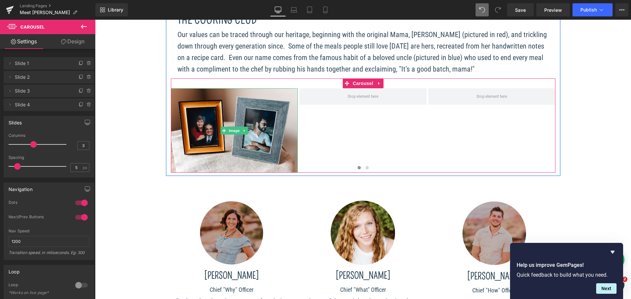
scroll to position [958, 0]
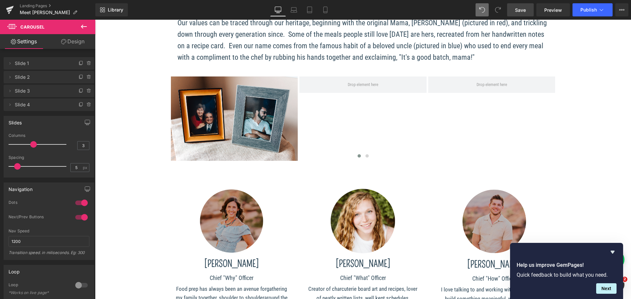
click at [529, 8] on link "Save" at bounding box center [520, 9] width 27 height 13
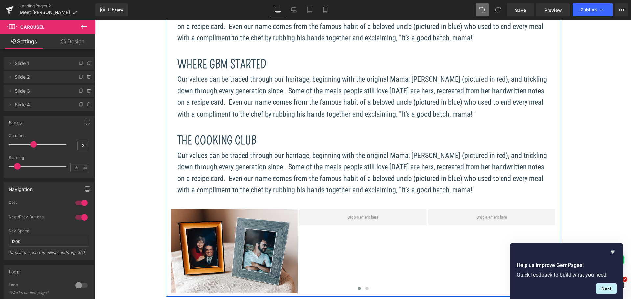
scroll to position [793, 0]
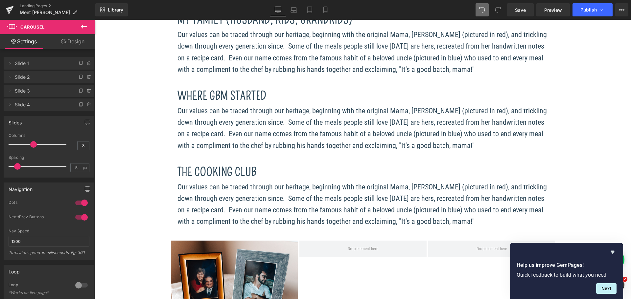
click at [514, 17] on div "Library Desktop Desktop Laptop Tablet Mobile Save Preview Publish Scheduled Vie…" at bounding box center [363, 10] width 536 height 20
drag, startPoint x: 516, startPoint y: 11, endPoint x: 425, endPoint y: 112, distance: 135.4
click at [516, 11] on span "Save" at bounding box center [520, 10] width 11 height 7
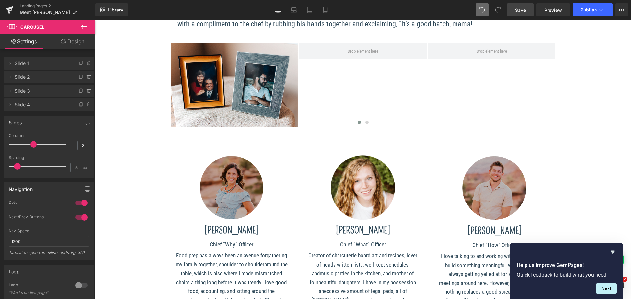
scroll to position [991, 0]
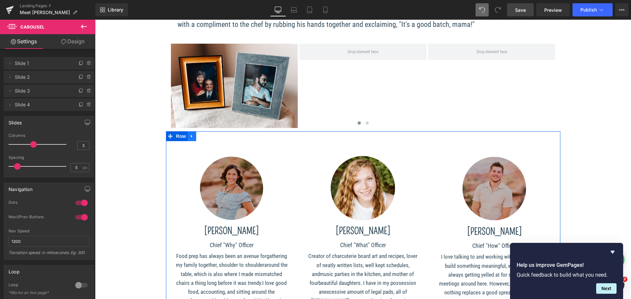
click at [193, 137] on link at bounding box center [192, 136] width 9 height 10
click at [209, 140] on link at bounding box center [209, 136] width 9 height 10
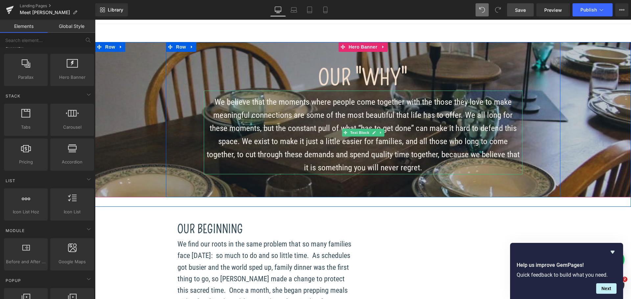
scroll to position [0, 0]
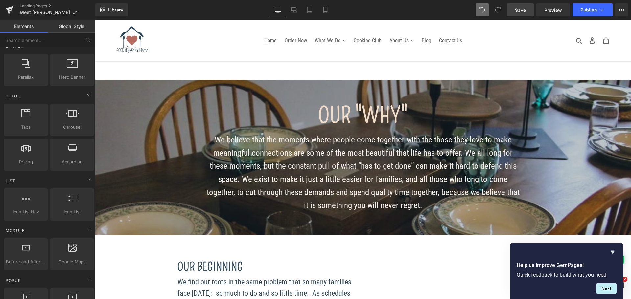
click at [522, 10] on span "Save" at bounding box center [520, 10] width 11 height 7
